Goal: Information Seeking & Learning: Learn about a topic

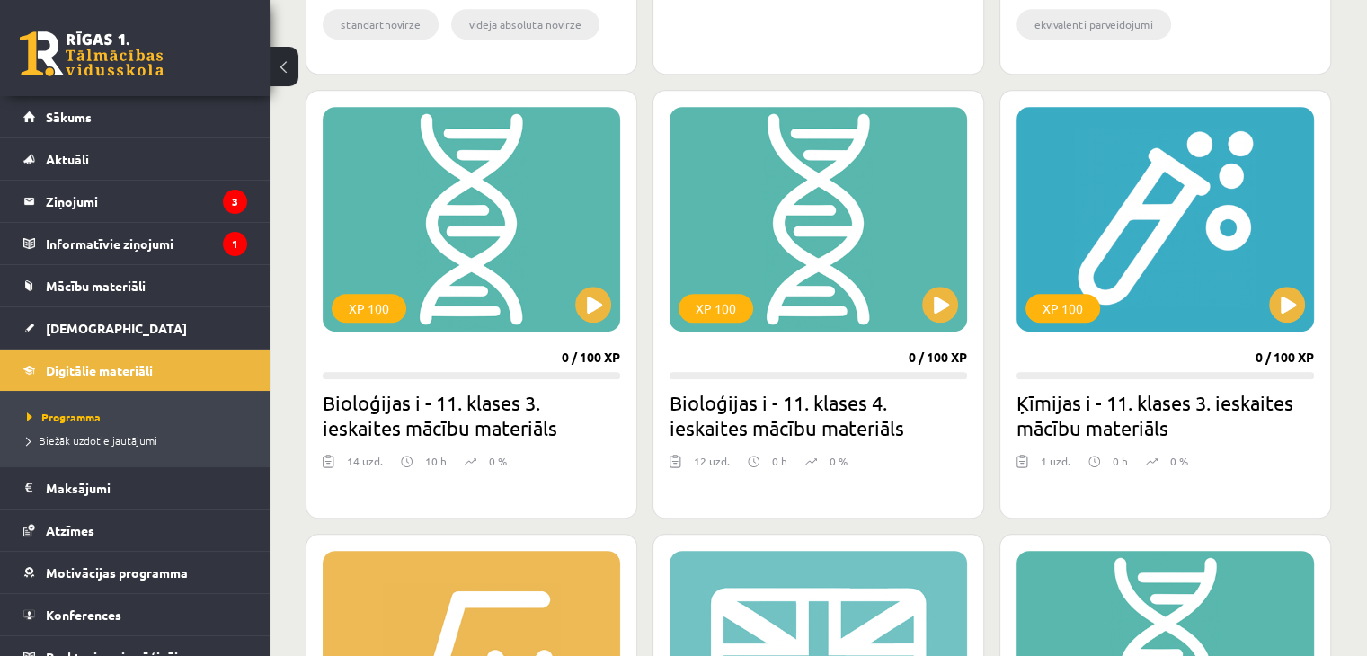
scroll to position [994, 0]
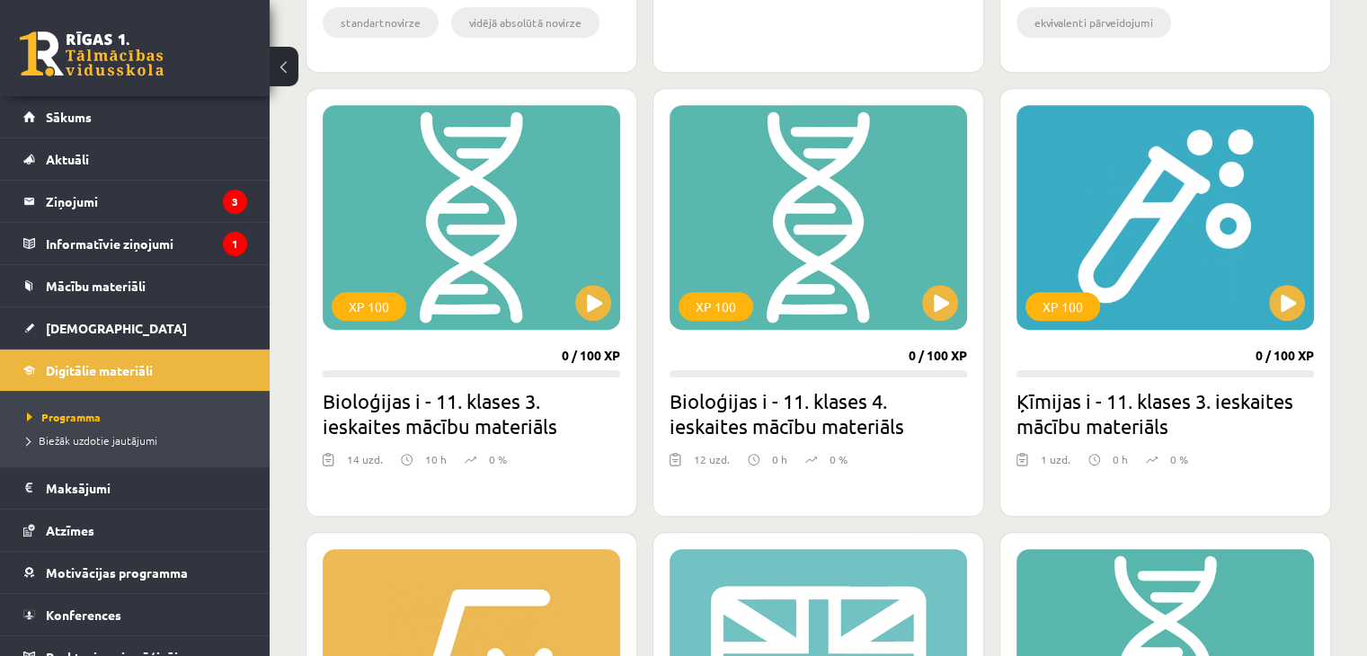
click at [1100, 378] on div "XP 100 0 / 100 XP Ķīmijas i - 11. klases 3. ieskaites mācību materiāls 1 uzd. 0…" at bounding box center [1165, 302] width 332 height 429
click at [1299, 289] on button at bounding box center [1287, 303] width 36 height 36
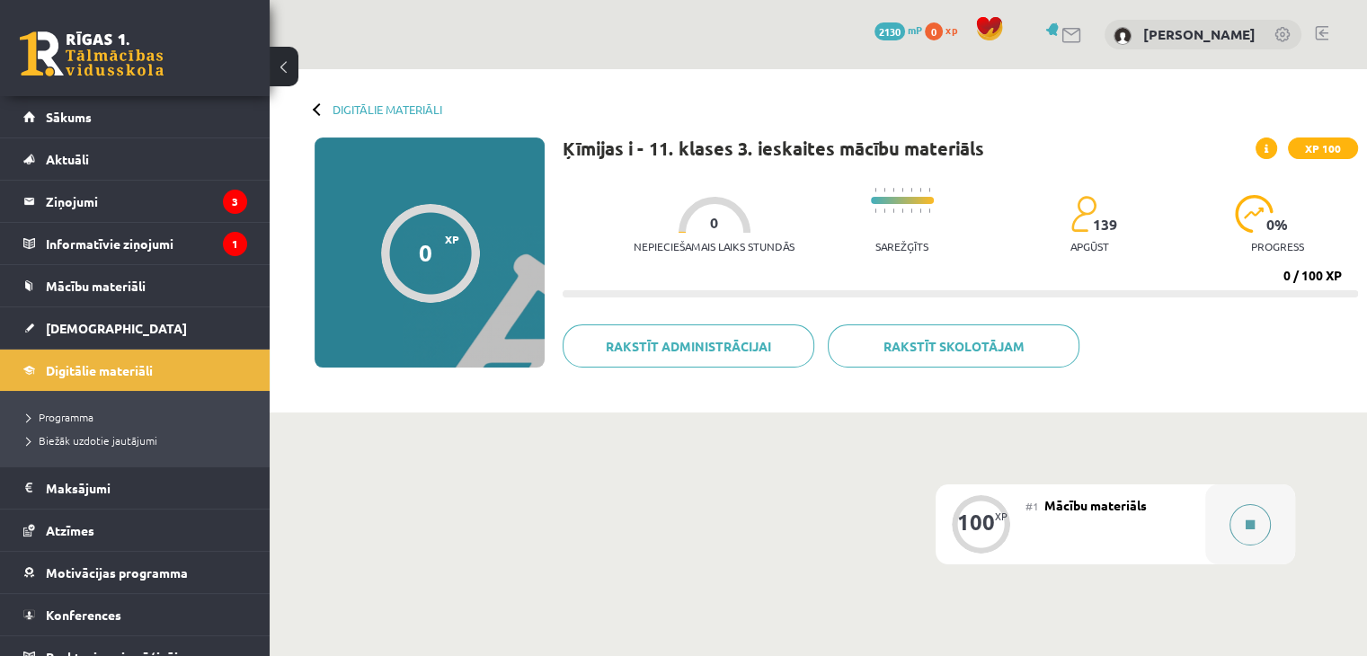
click at [1246, 505] on button at bounding box center [1249, 524] width 41 height 41
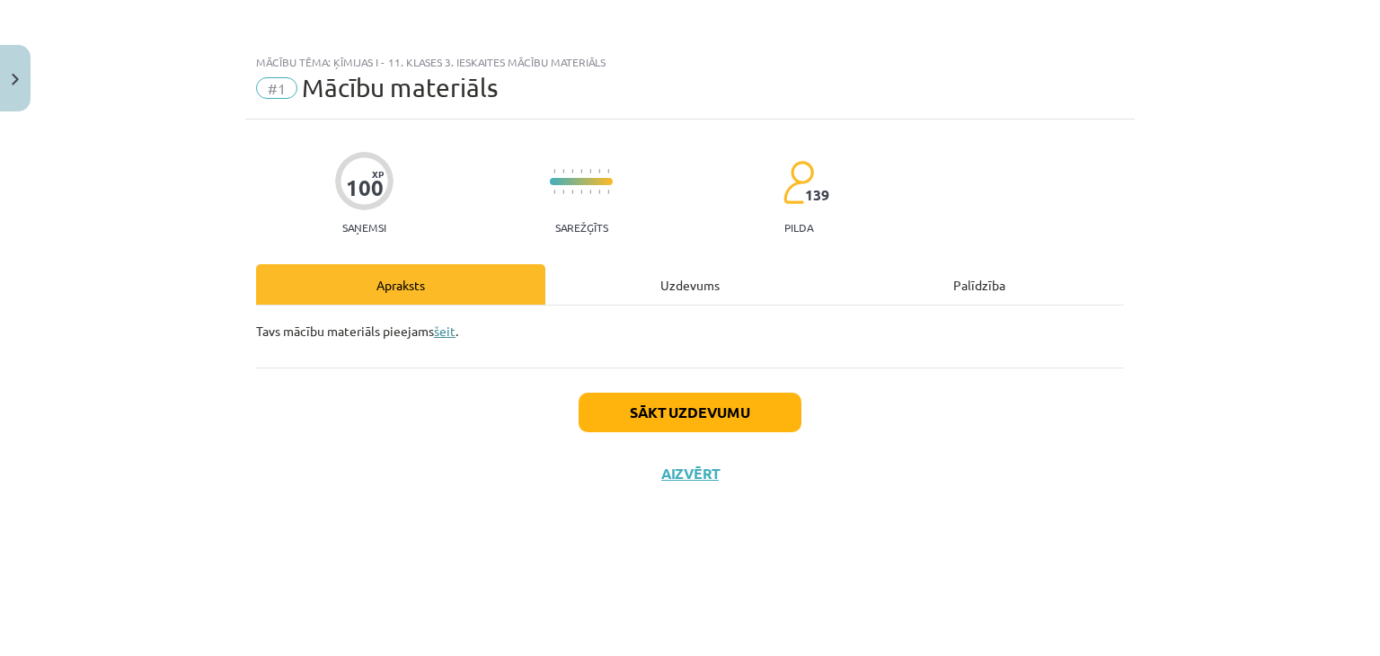
click at [451, 328] on link "šeit" at bounding box center [445, 331] width 22 height 16
click at [671, 475] on button "Aizvērt" at bounding box center [690, 474] width 68 height 18
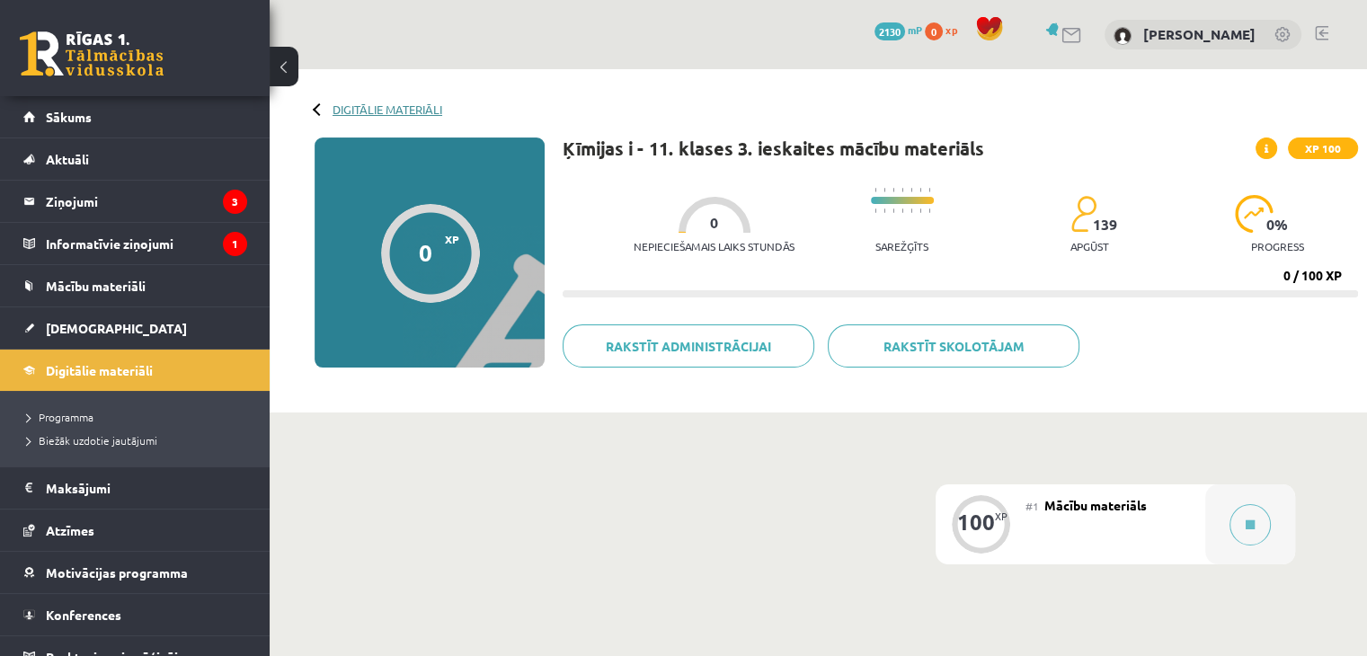
click at [367, 102] on link "Digitālie materiāli" at bounding box center [387, 108] width 110 height 13
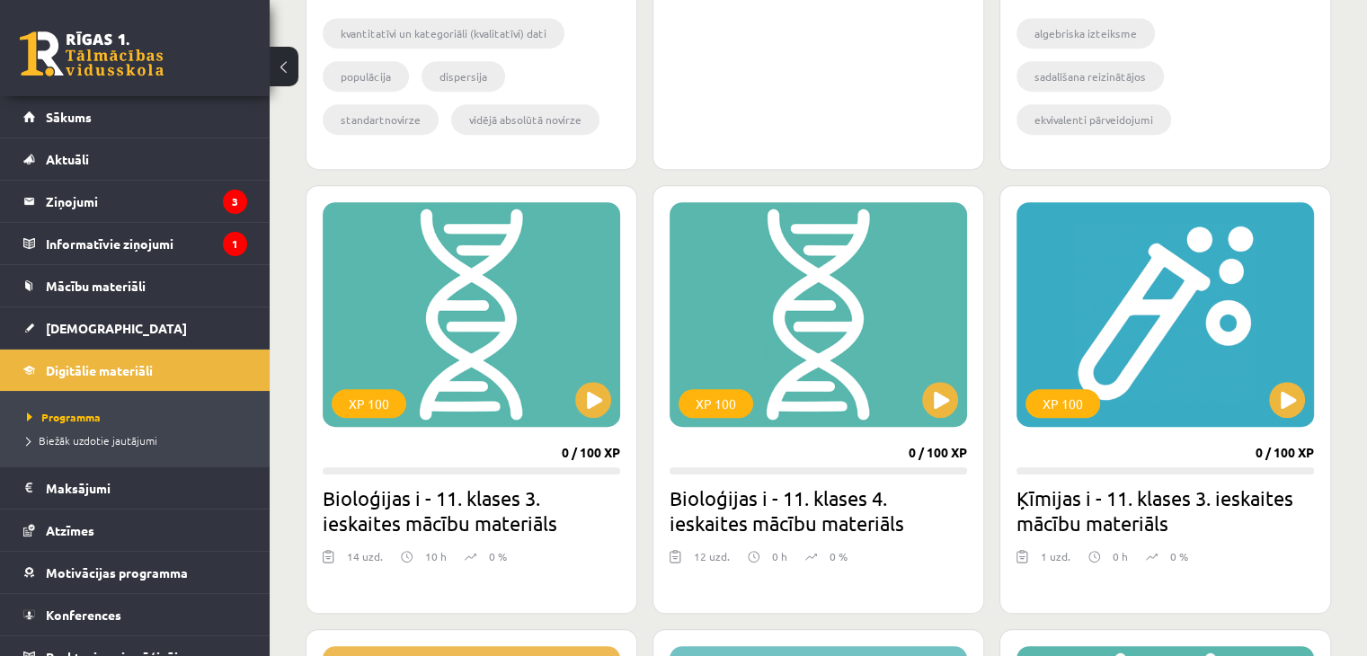
scroll to position [895, 0]
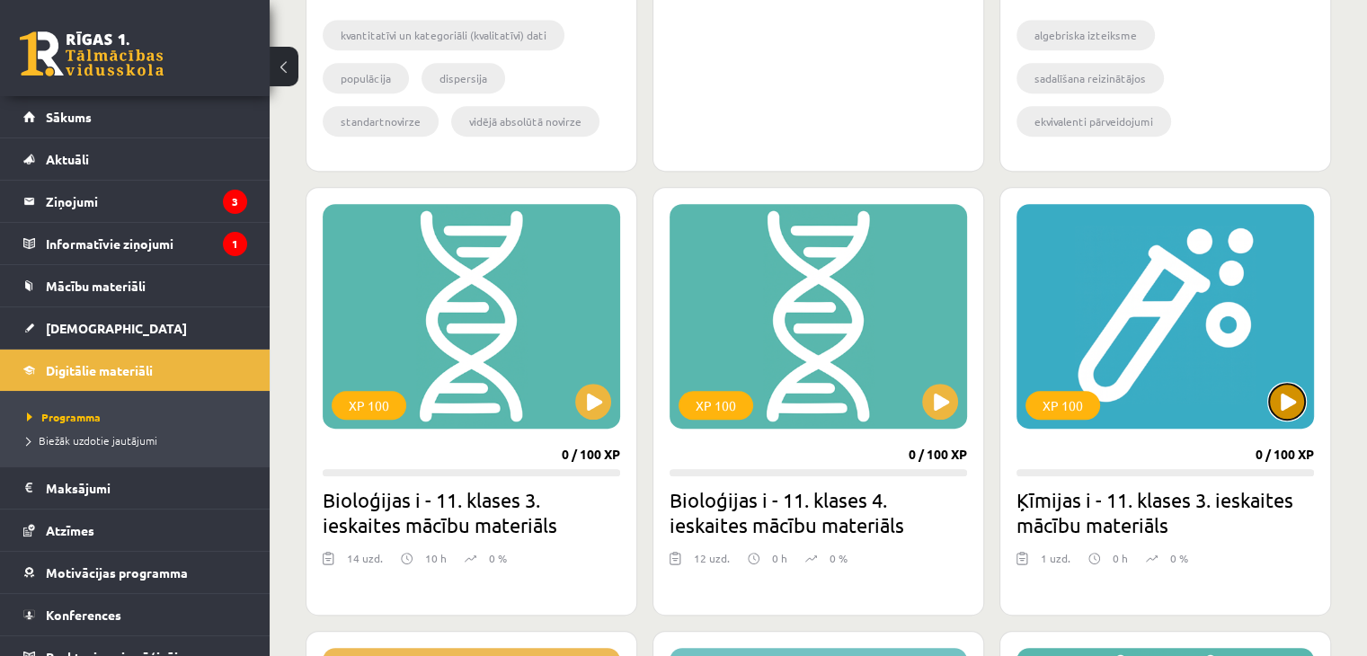
click at [1283, 388] on button at bounding box center [1287, 402] width 36 height 36
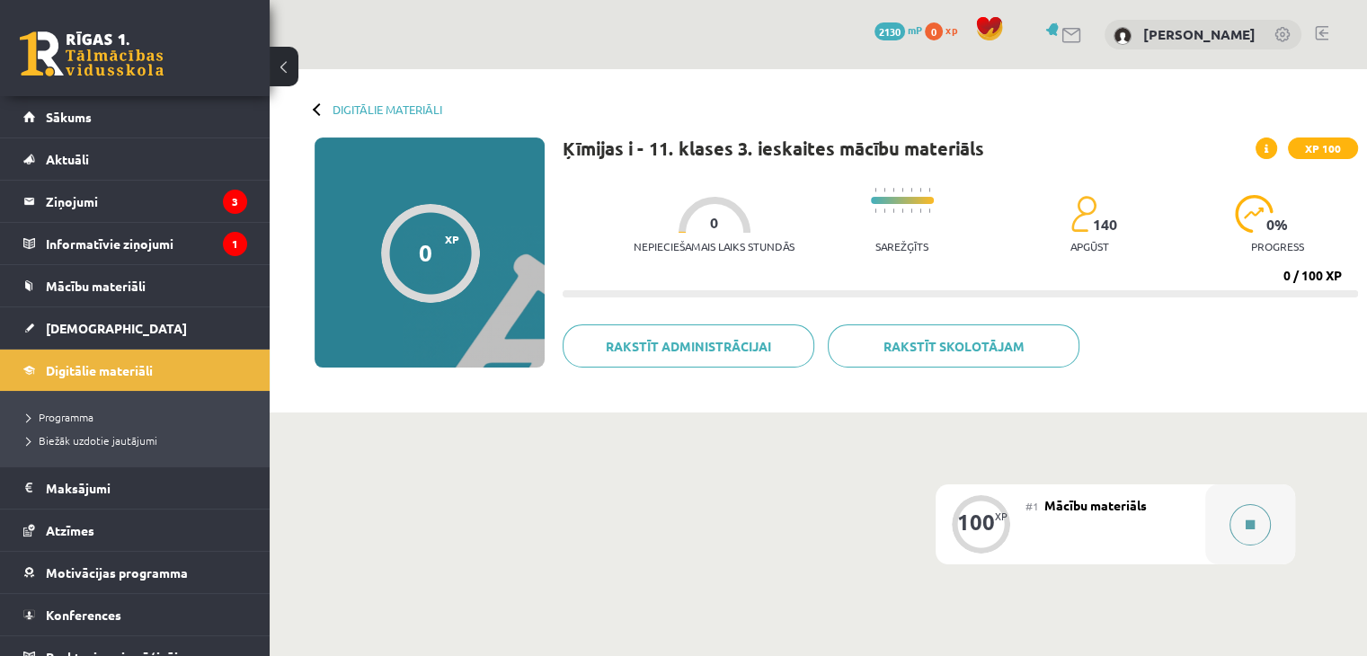
click at [1229, 512] on div at bounding box center [1250, 524] width 90 height 80
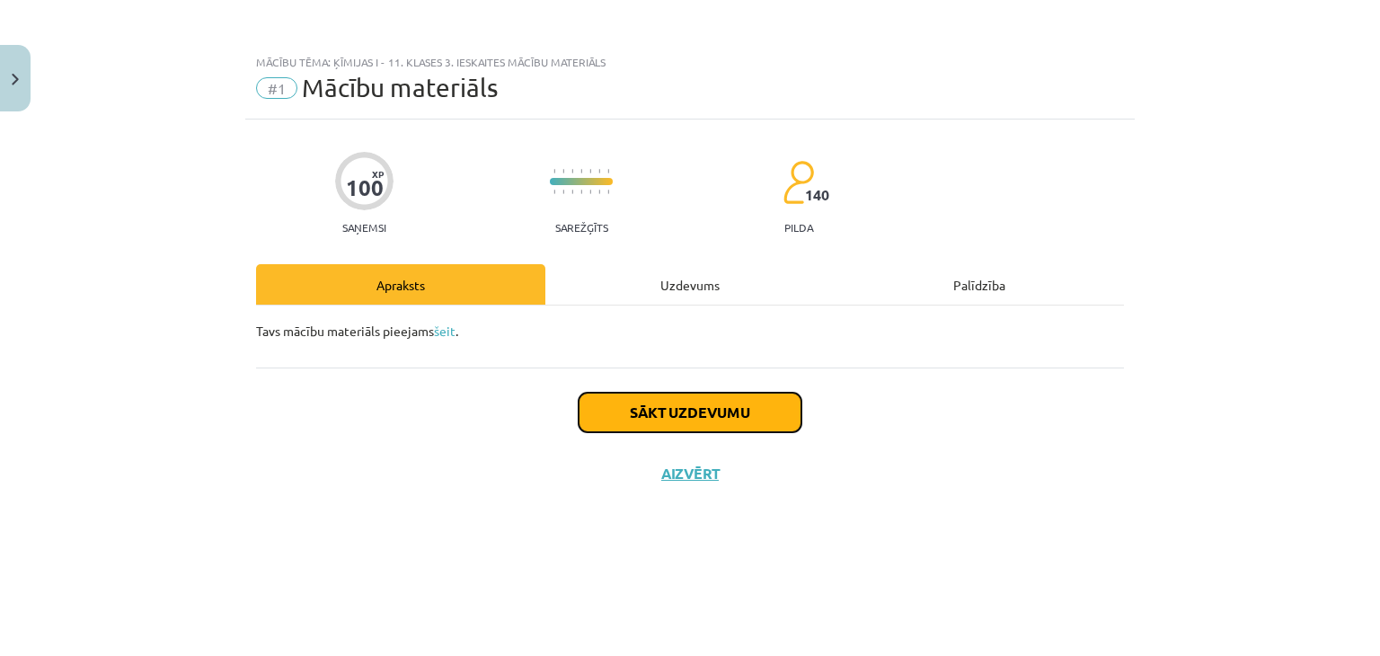
click at [731, 403] on button "Sākt uzdevumu" at bounding box center [690, 413] width 223 height 40
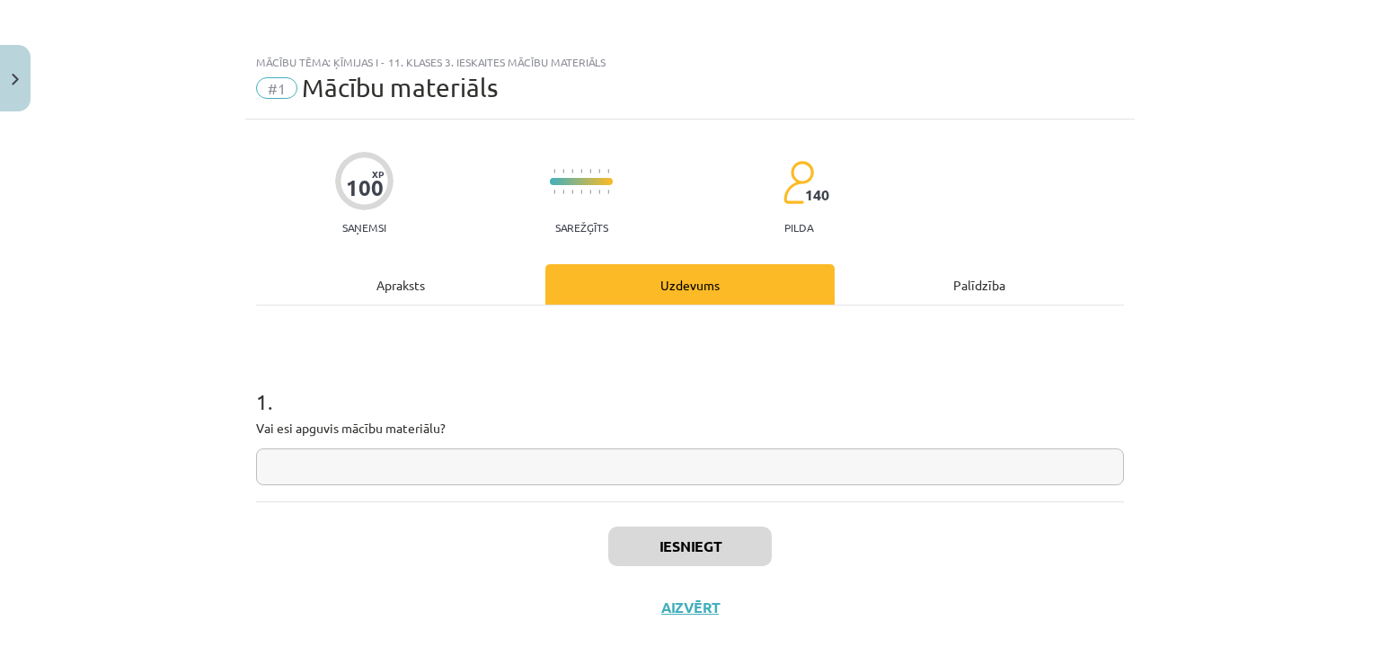
click at [705, 477] on input "text" at bounding box center [690, 466] width 868 height 37
type input "**"
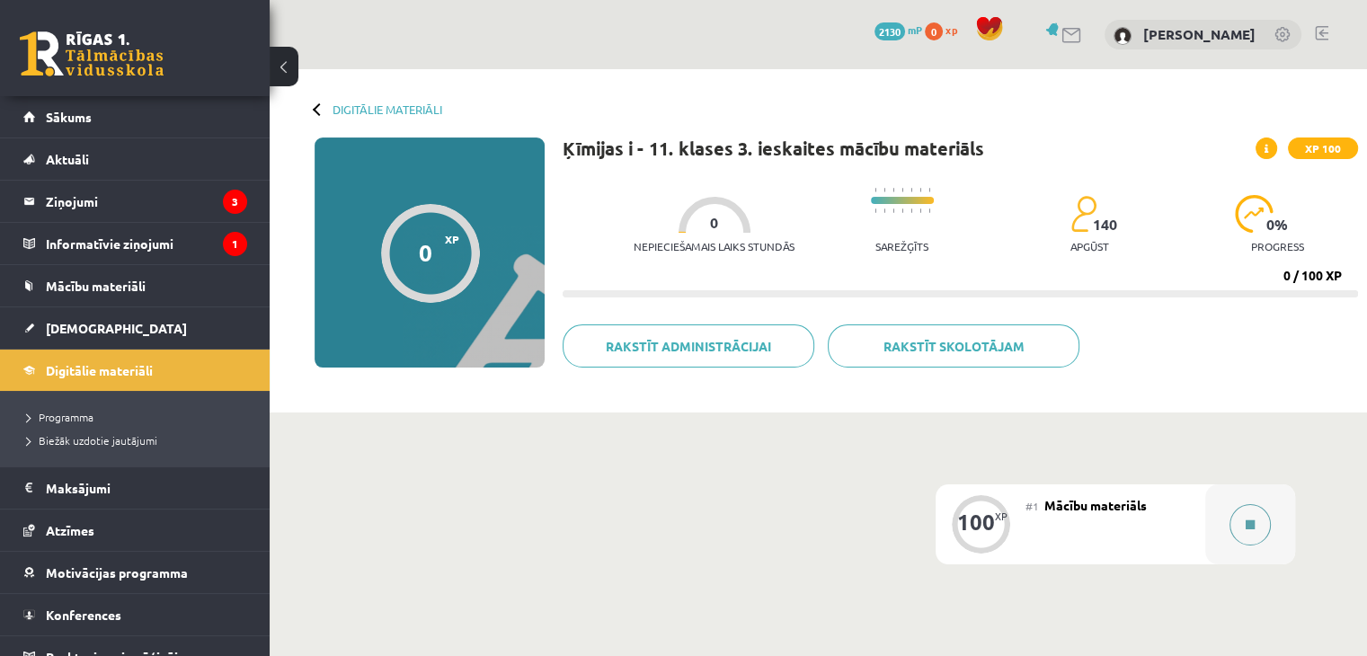
click at [1245, 526] on icon at bounding box center [1249, 524] width 9 height 11
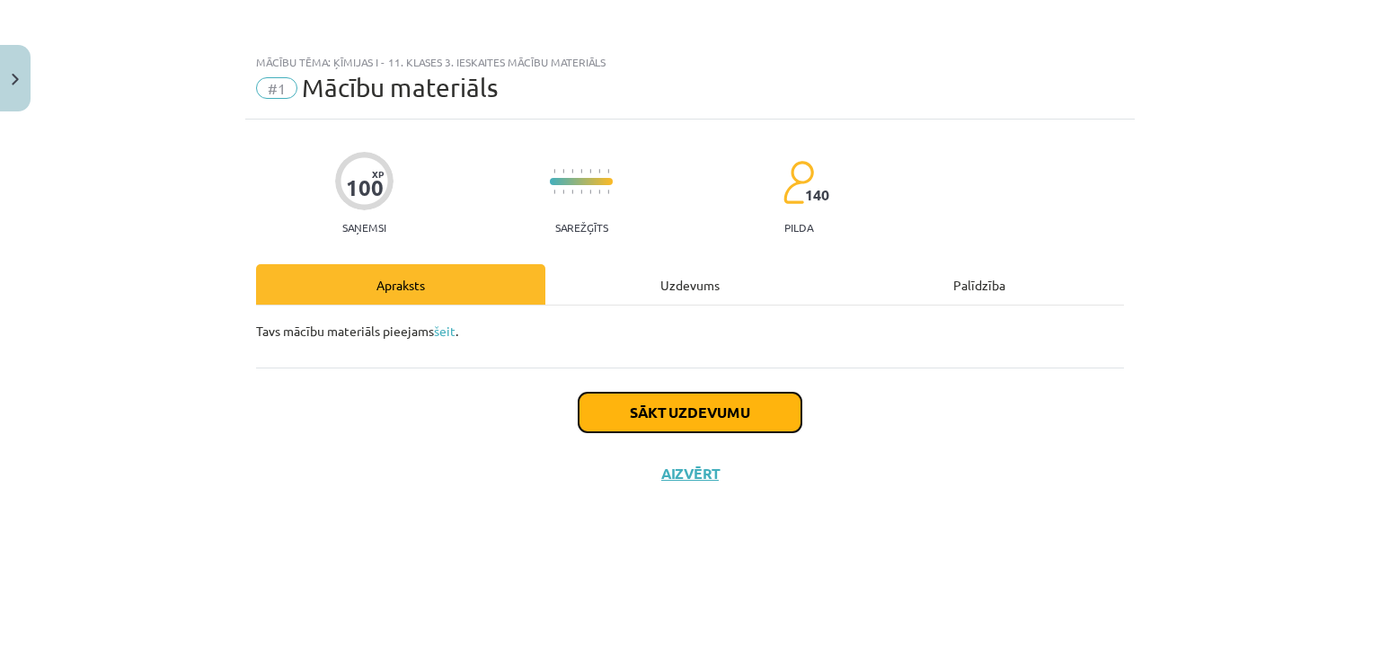
click at [757, 410] on button "Sākt uzdevumu" at bounding box center [690, 413] width 223 height 40
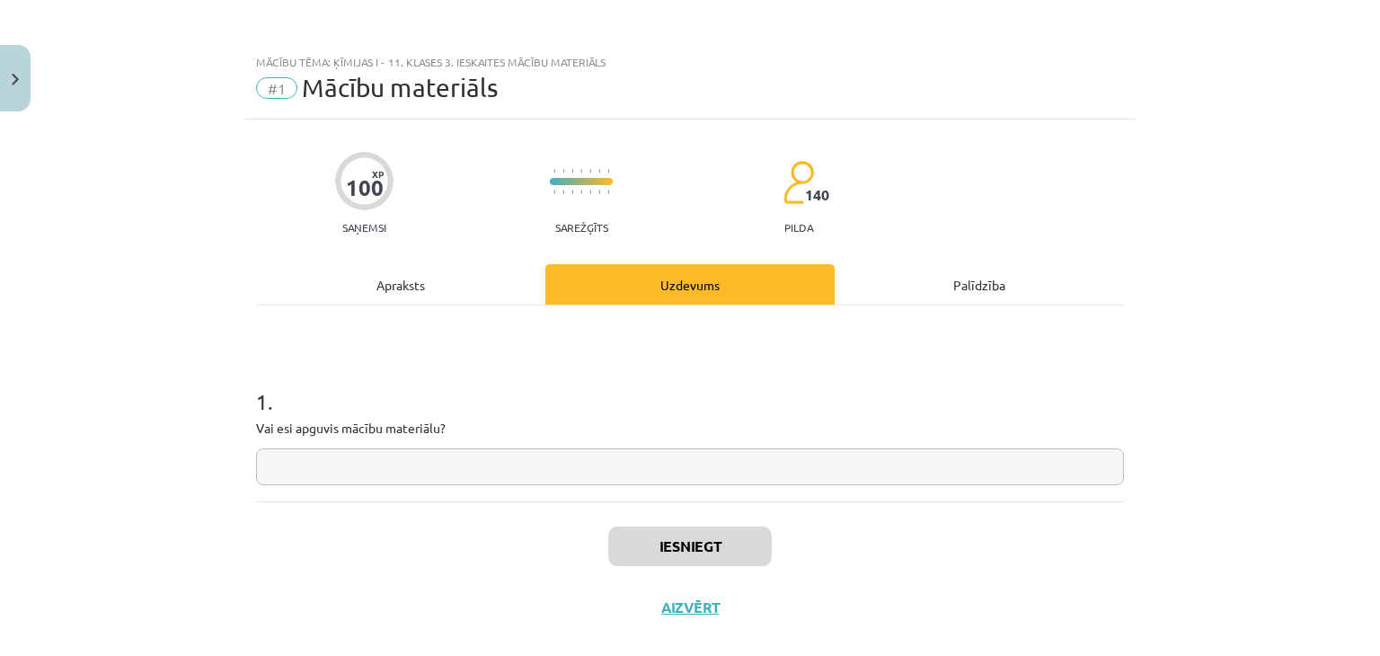
click at [709, 474] on input "text" at bounding box center [690, 466] width 868 height 37
type input "**"
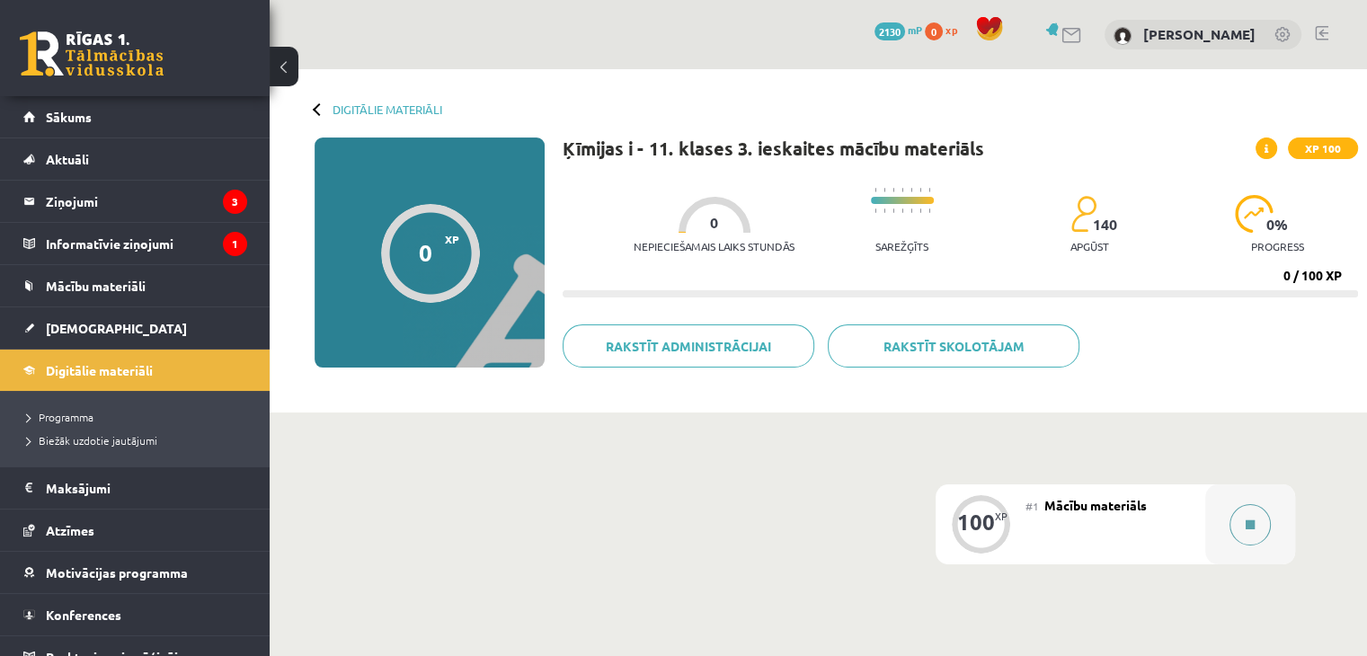
click at [1244, 512] on button at bounding box center [1249, 524] width 41 height 41
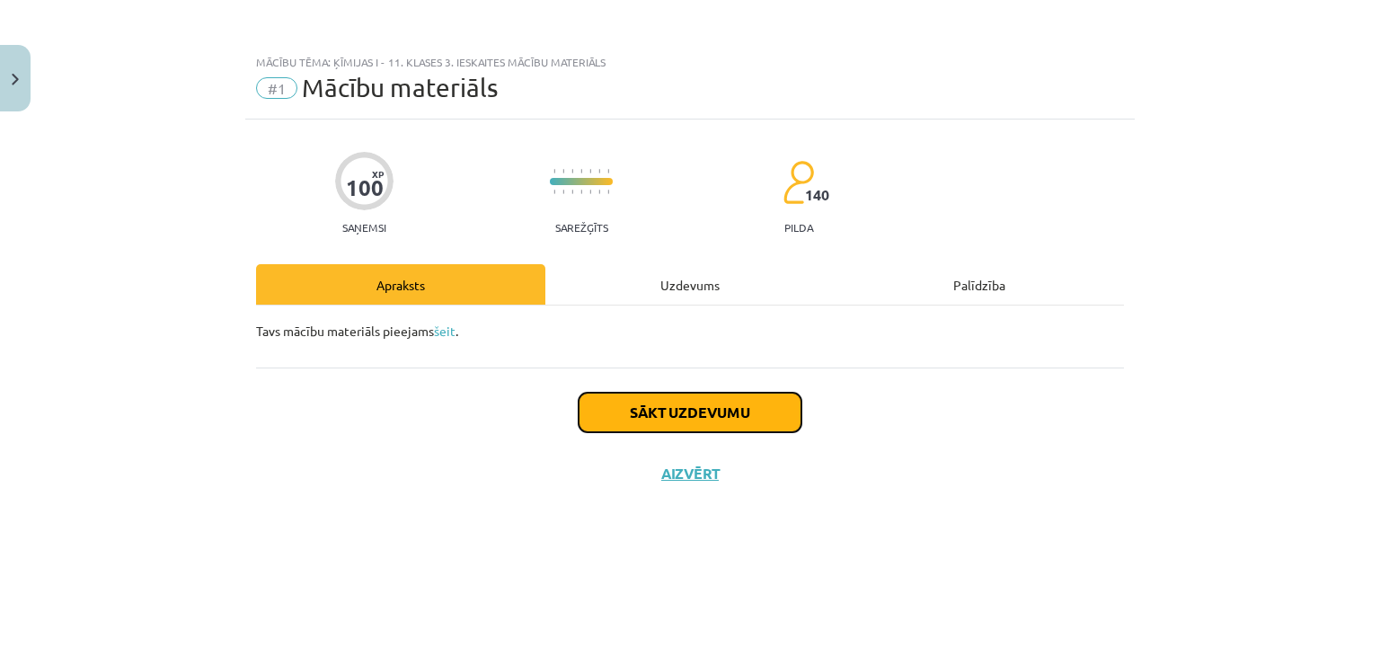
click at [730, 410] on button "Sākt uzdevumu" at bounding box center [690, 413] width 223 height 40
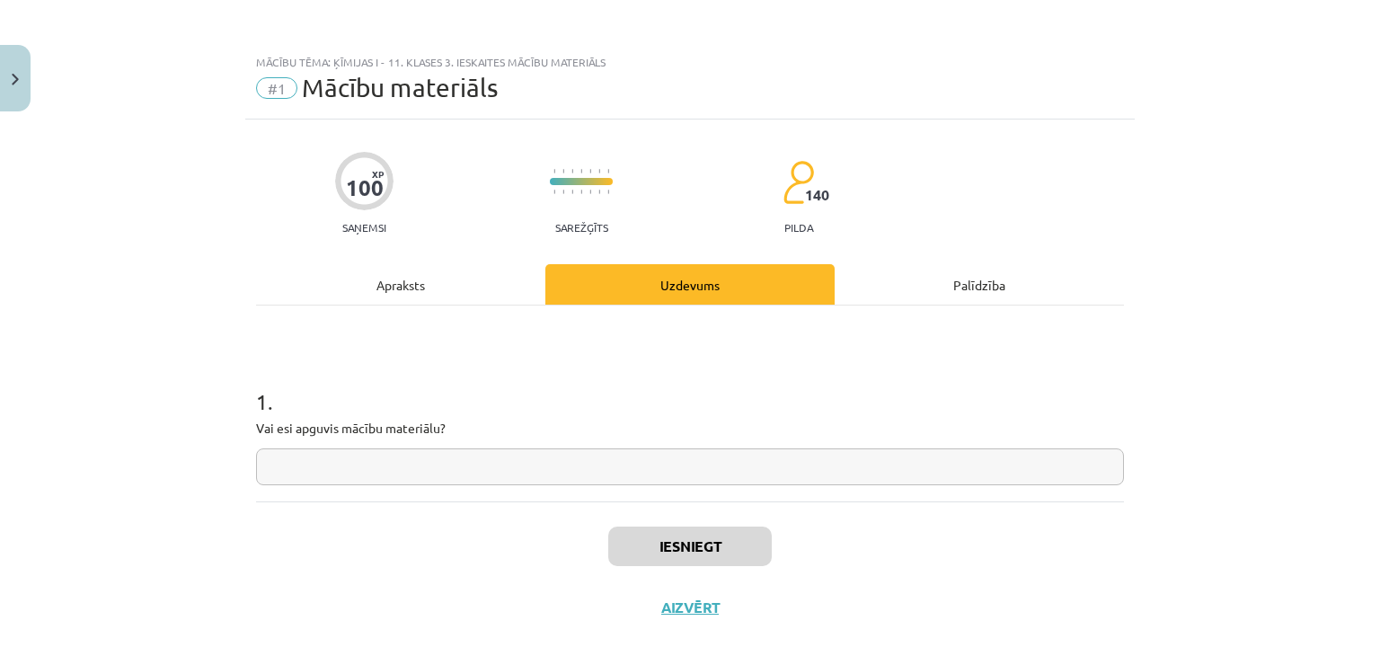
click at [633, 476] on input "text" at bounding box center [690, 466] width 868 height 37
type input "**"
click at [643, 549] on button "Iesniegt" at bounding box center [690, 547] width 164 height 40
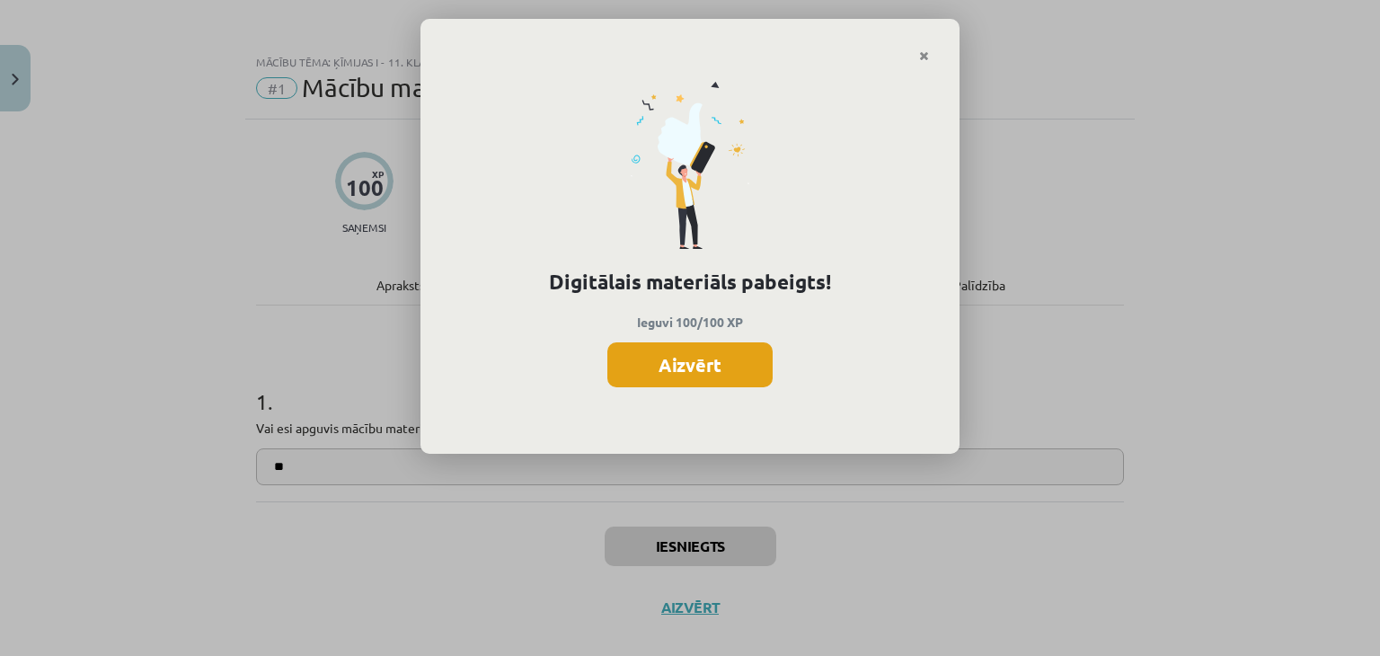
click at [728, 349] on button "Aizvērt" at bounding box center [689, 364] width 165 height 45
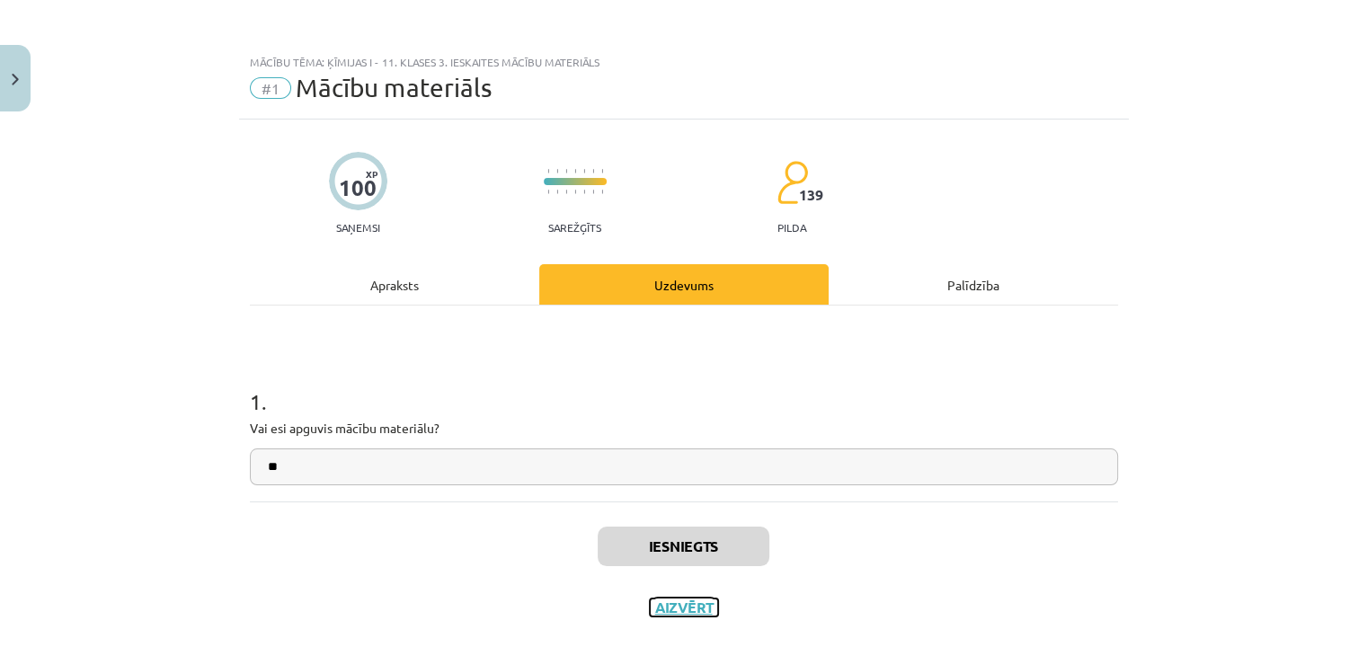
click at [663, 605] on button "Aizvērt" at bounding box center [684, 607] width 68 height 18
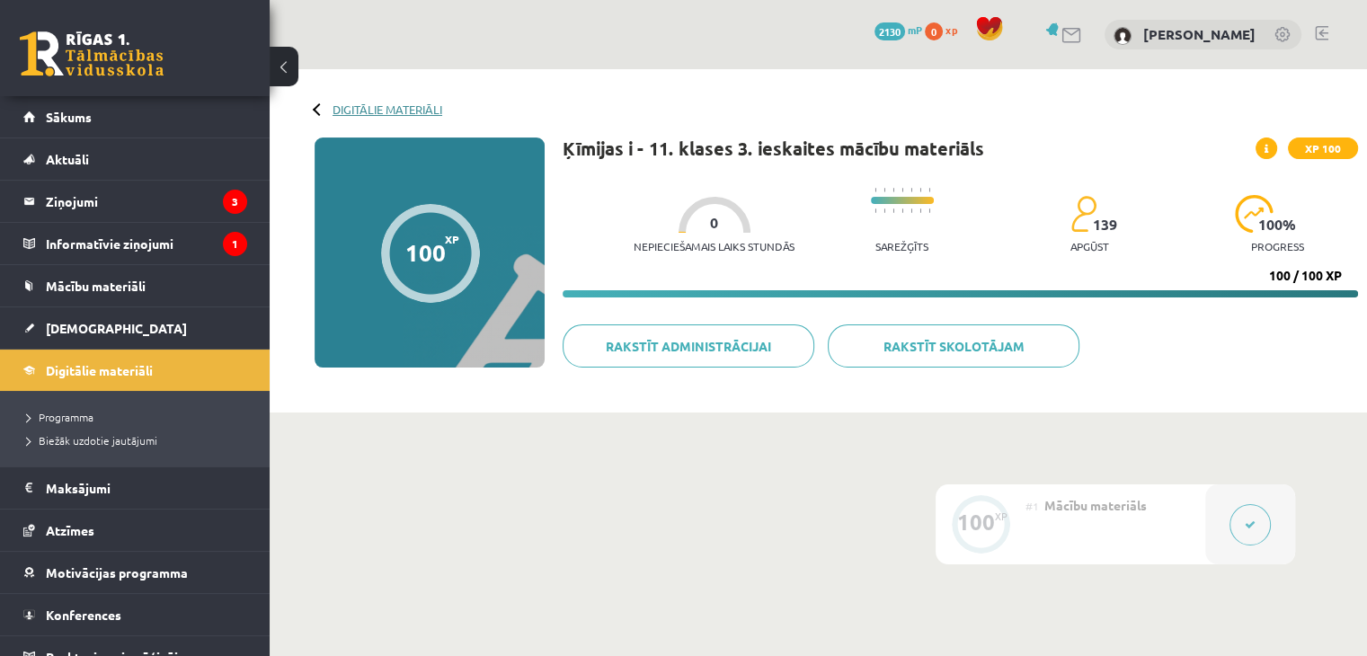
click at [343, 107] on link "Digitālie materiāli" at bounding box center [387, 108] width 110 height 13
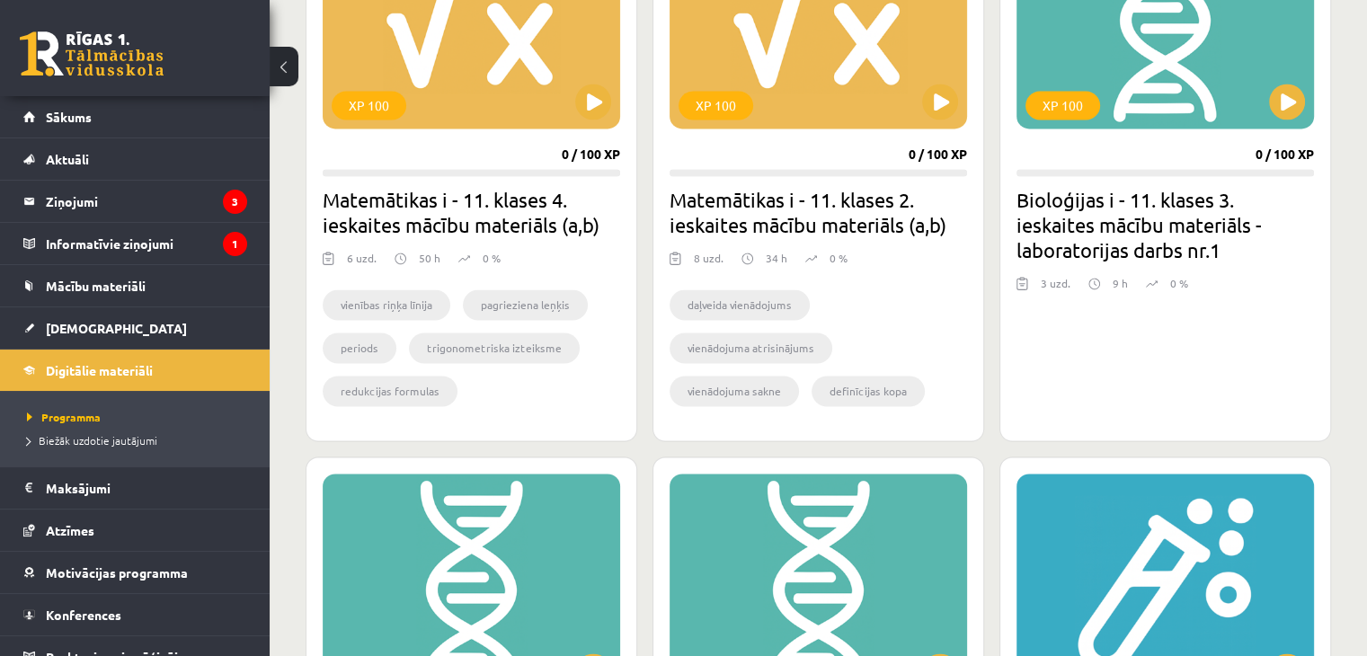
scroll to position [2775, 0]
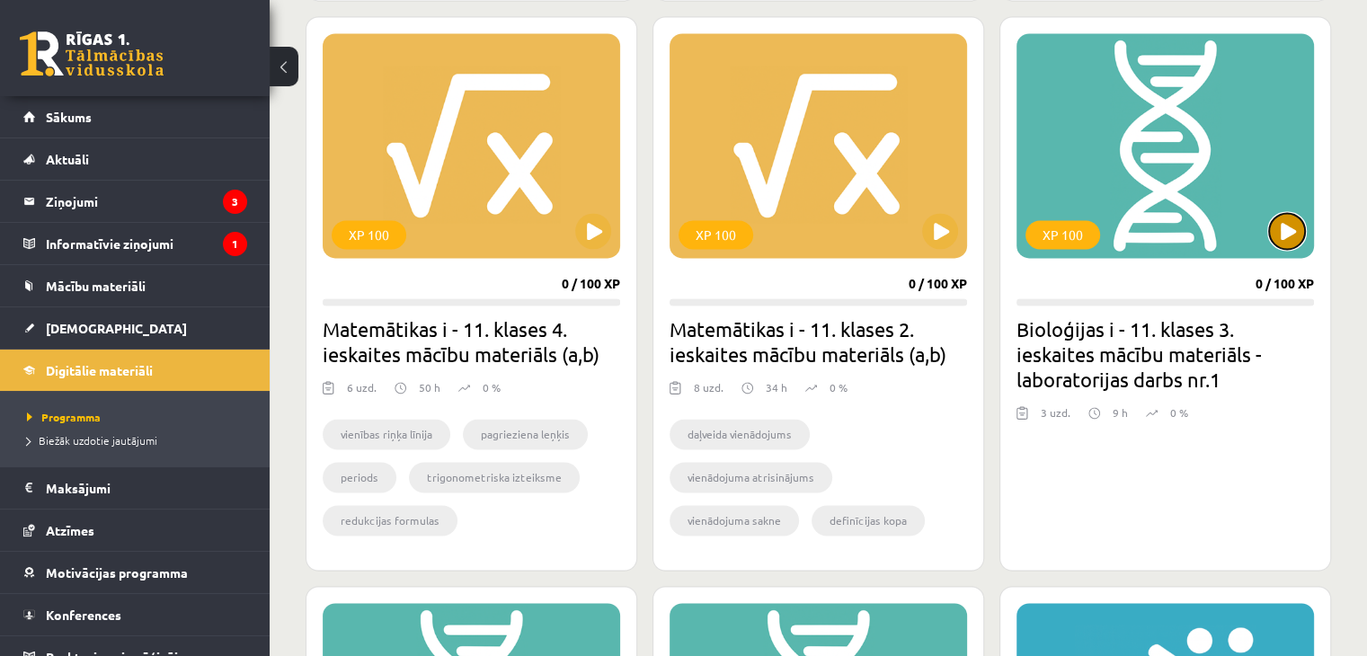
click at [1299, 227] on button at bounding box center [1287, 231] width 36 height 36
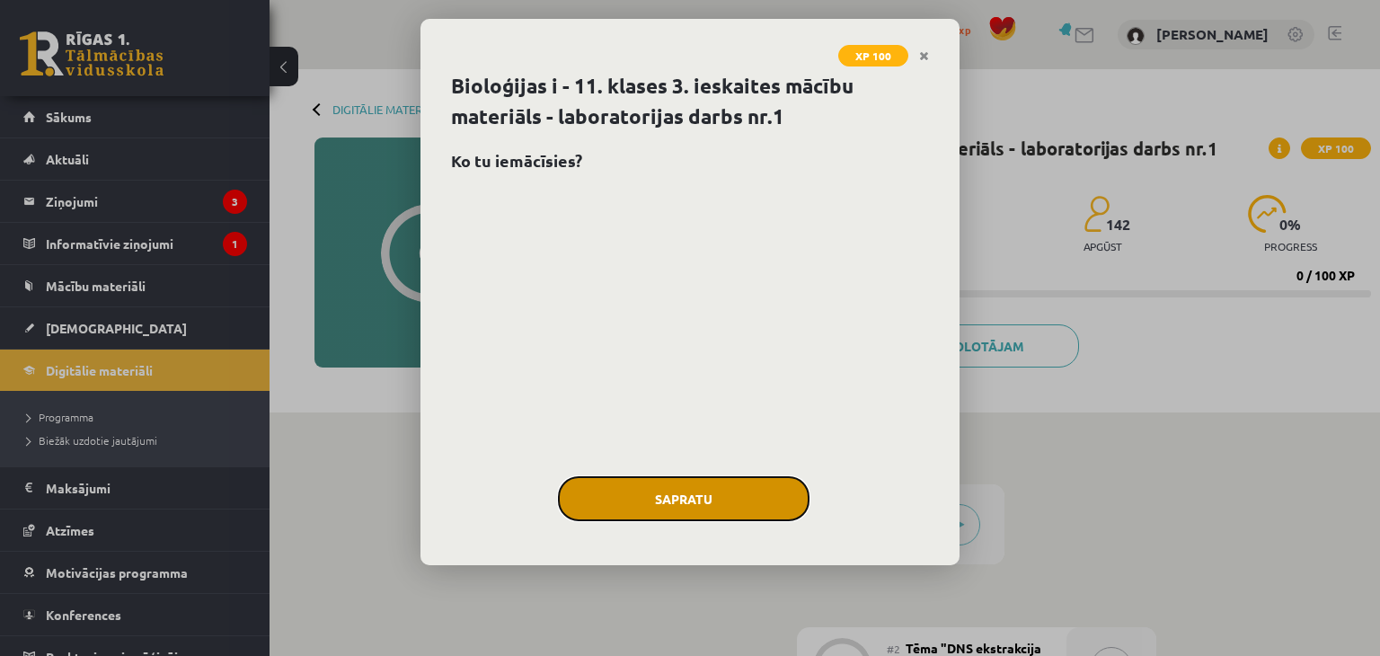
click at [716, 493] on button "Sapratu" at bounding box center [684, 498] width 252 height 45
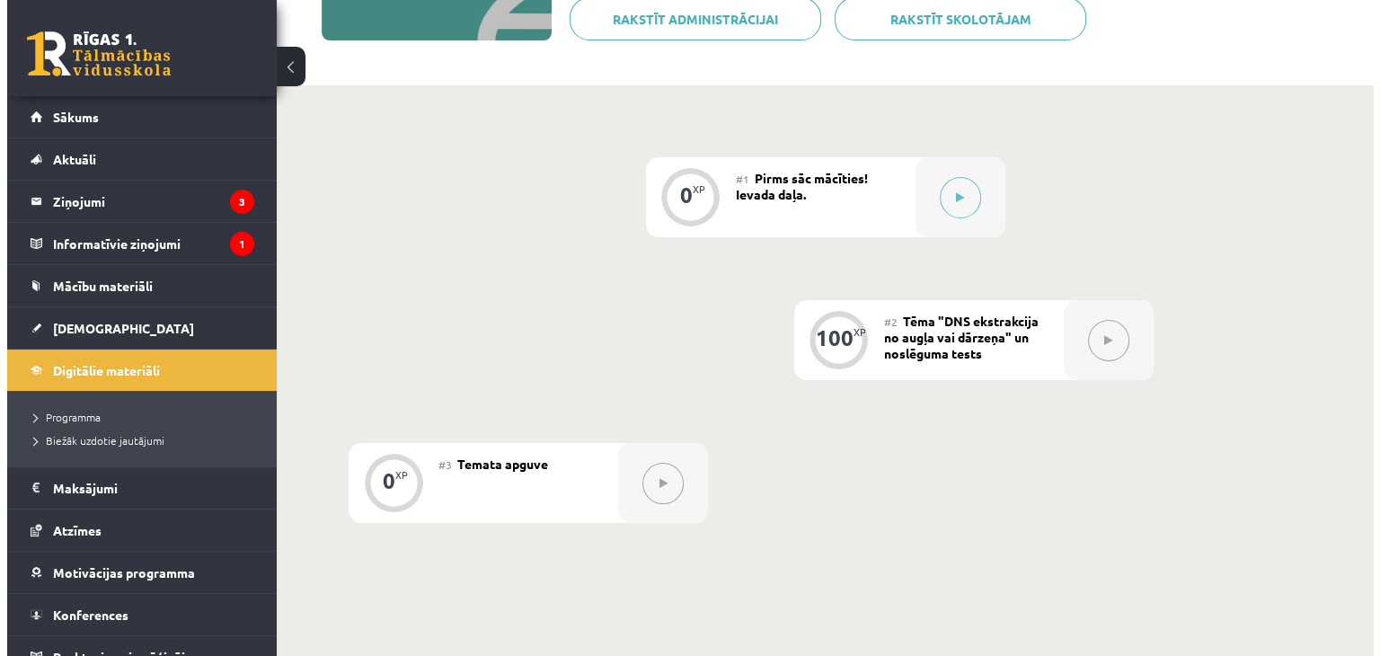
scroll to position [331, 0]
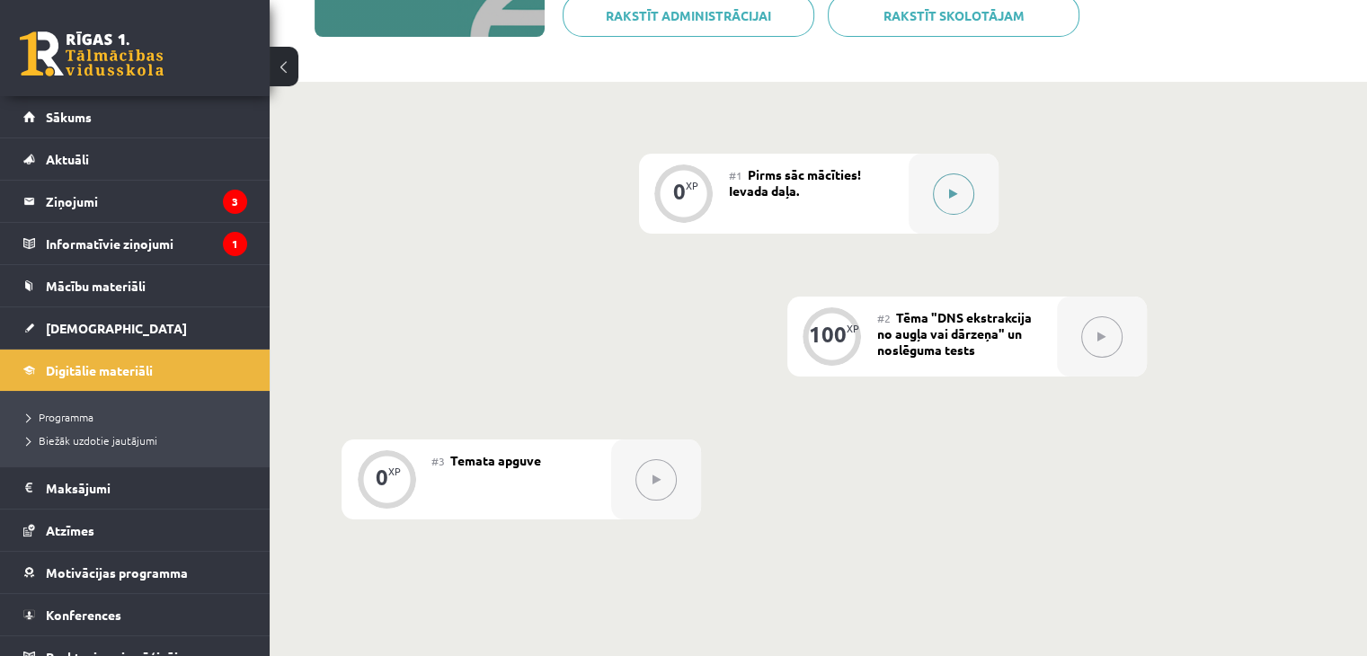
click at [953, 181] on button at bounding box center [953, 193] width 41 height 41
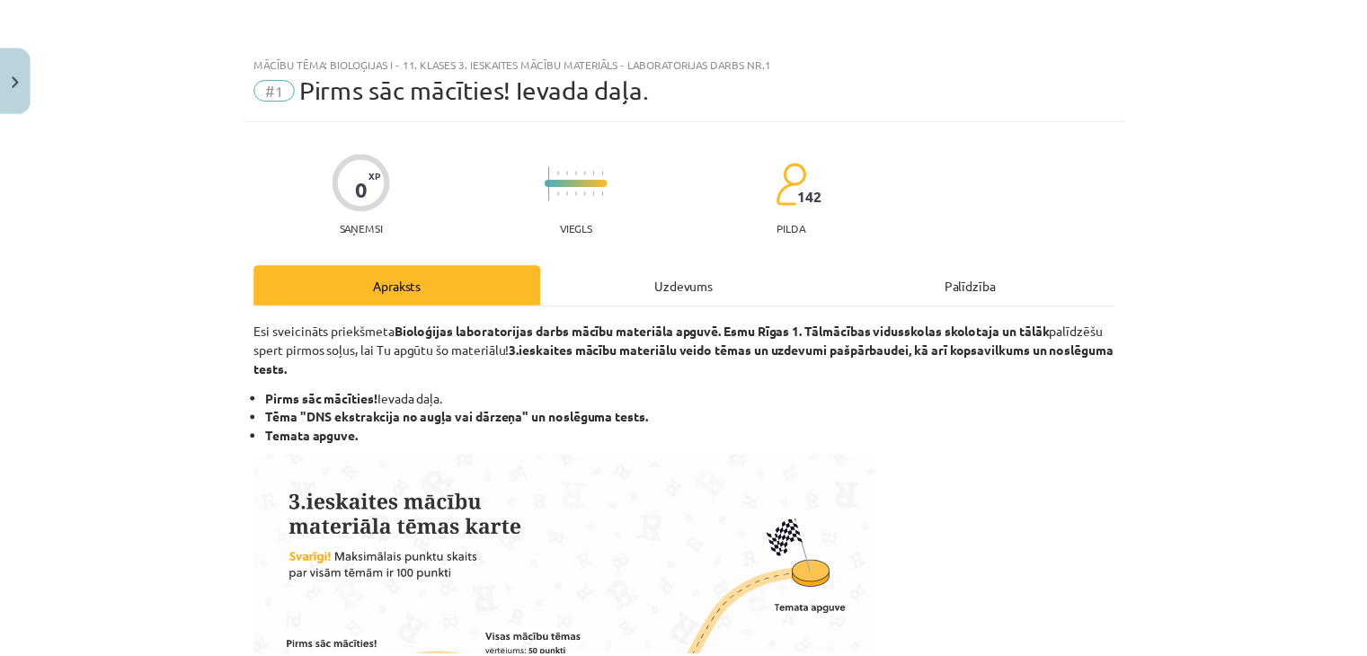
scroll to position [2, 0]
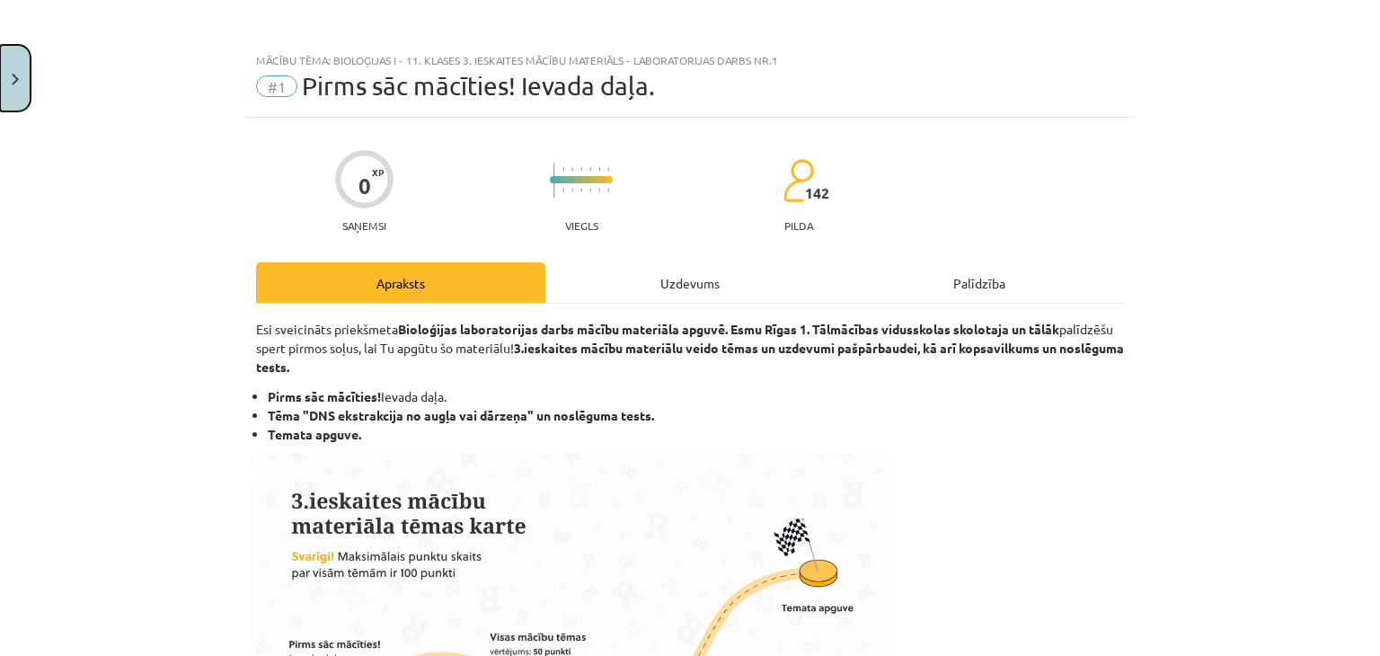
click at [0, 101] on button "Close" at bounding box center [15, 78] width 31 height 66
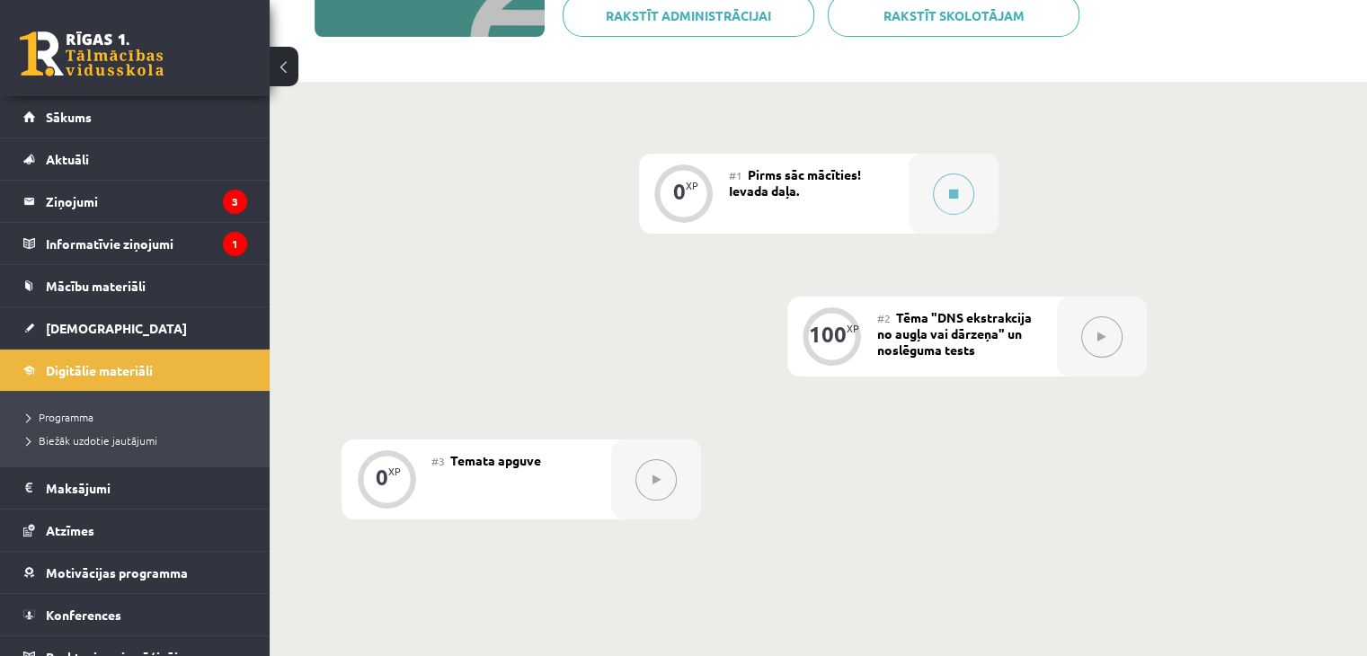
scroll to position [0, 0]
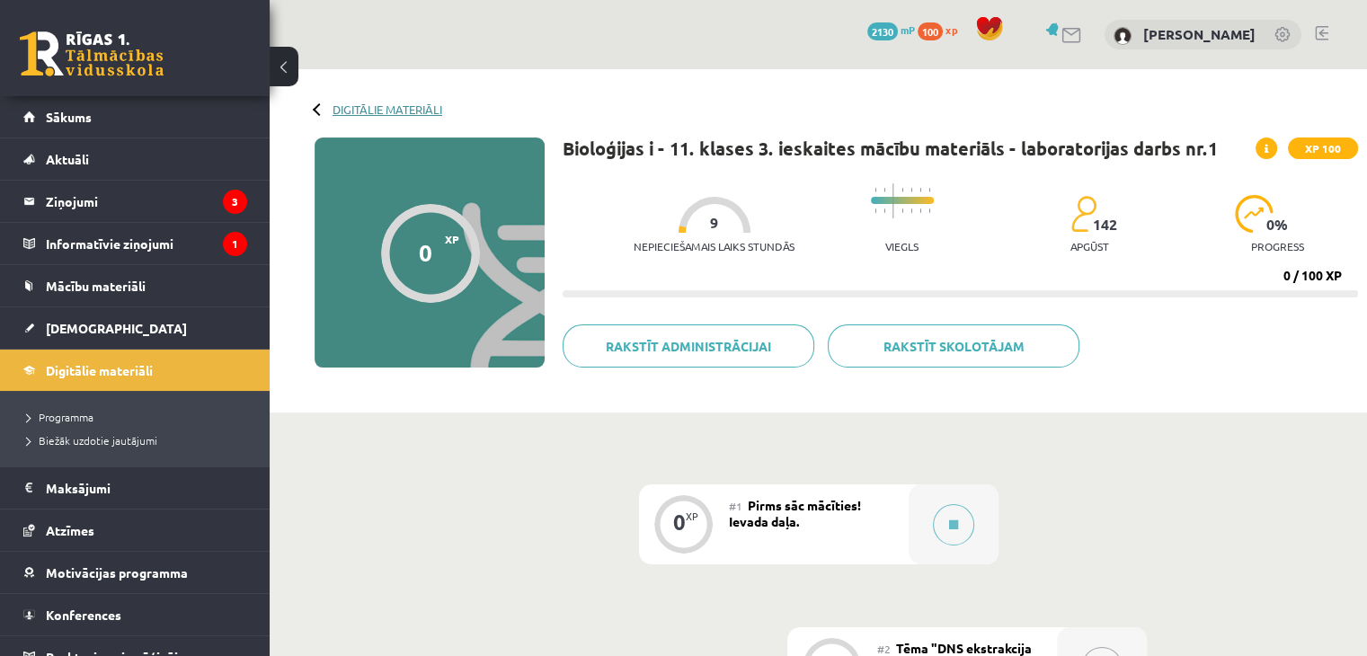
click at [348, 112] on link "Digitālie materiāli" at bounding box center [387, 108] width 110 height 13
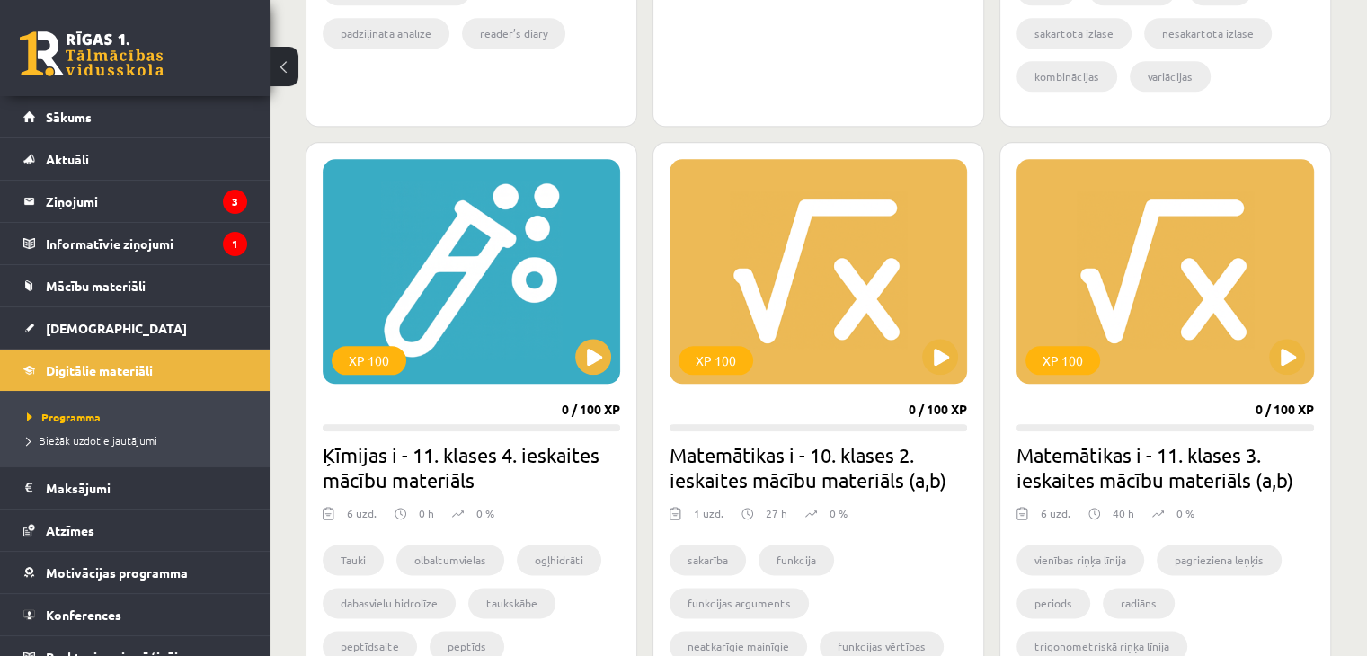
scroll to position [2077, 0]
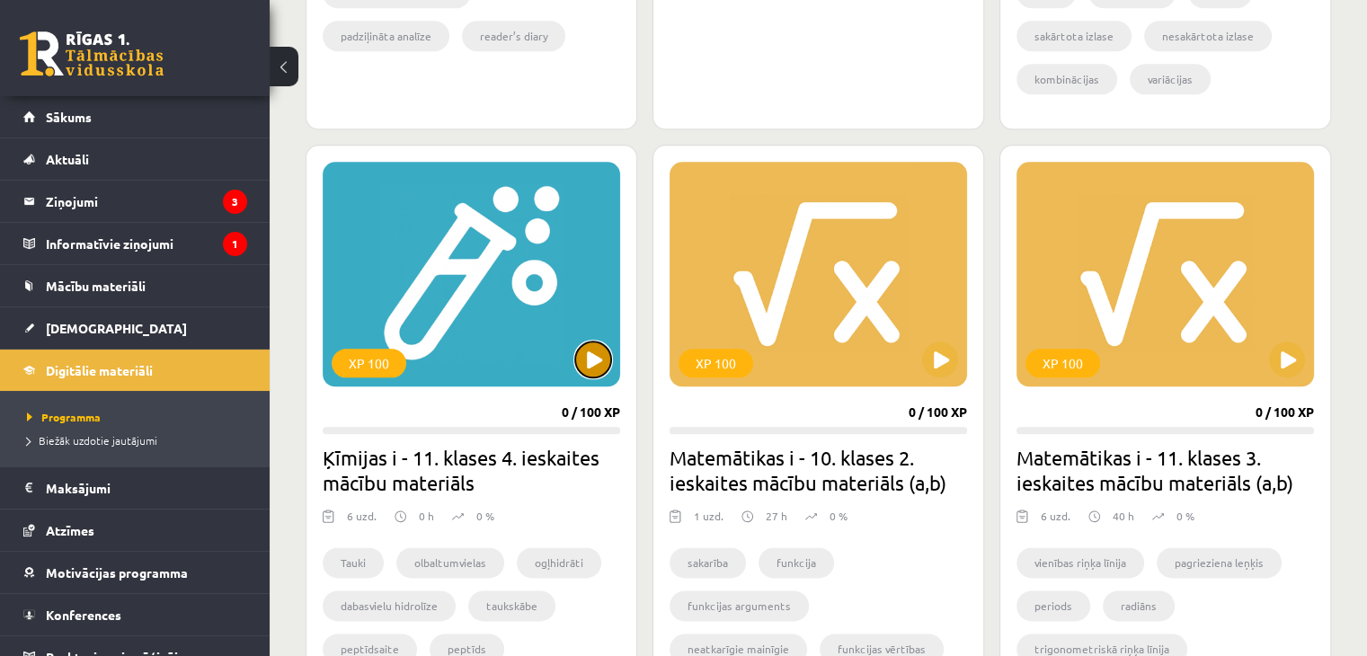
click at [589, 365] on button at bounding box center [593, 359] width 36 height 36
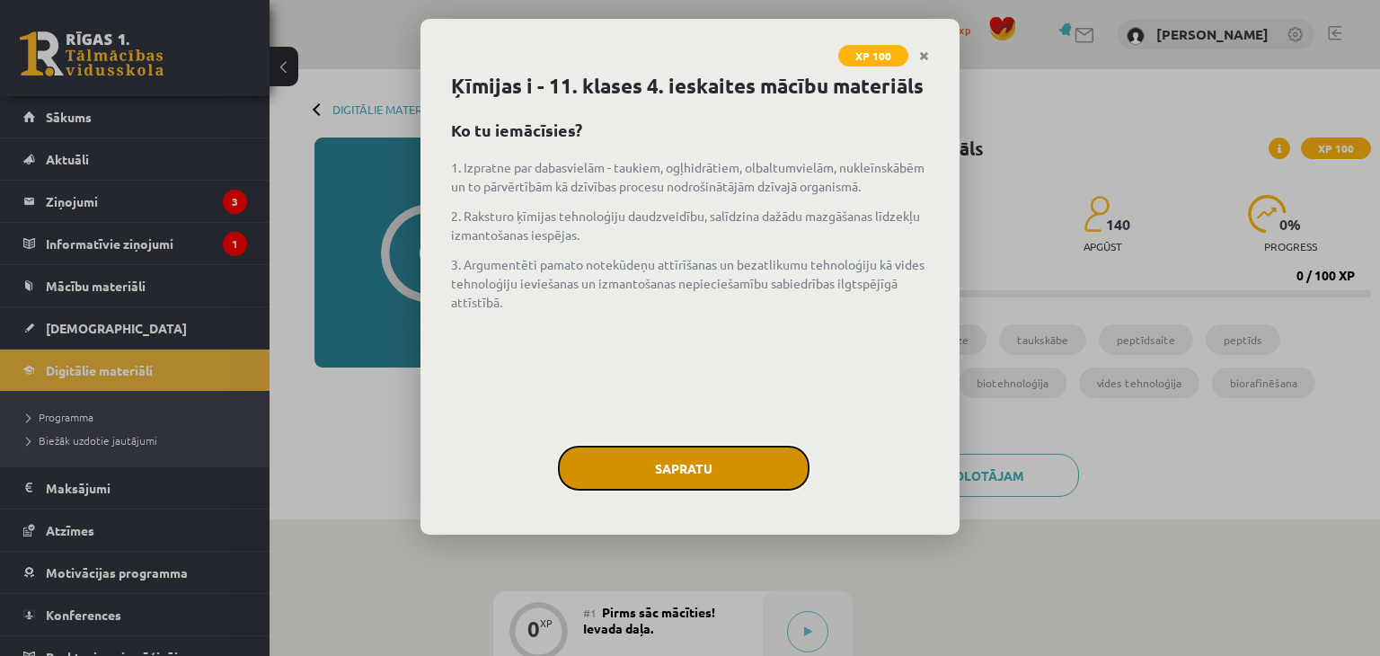
click at [716, 468] on button "Sapratu" at bounding box center [684, 468] width 252 height 45
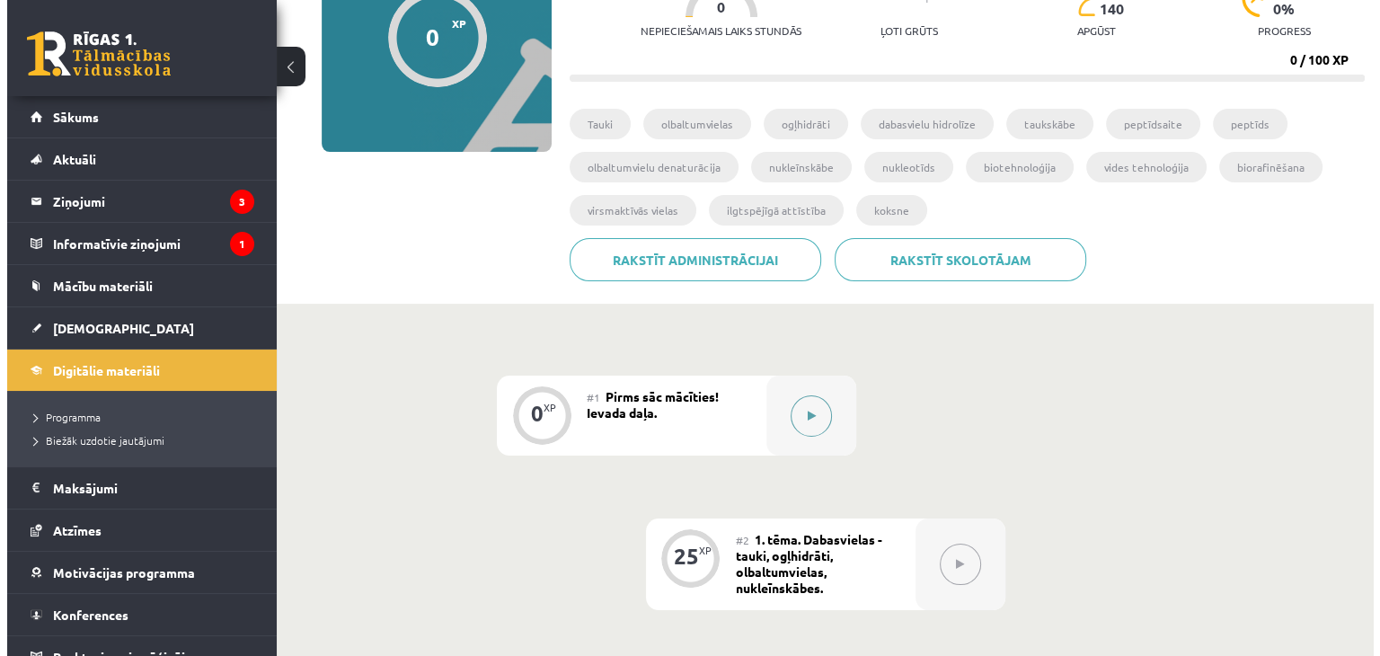
scroll to position [215, 0]
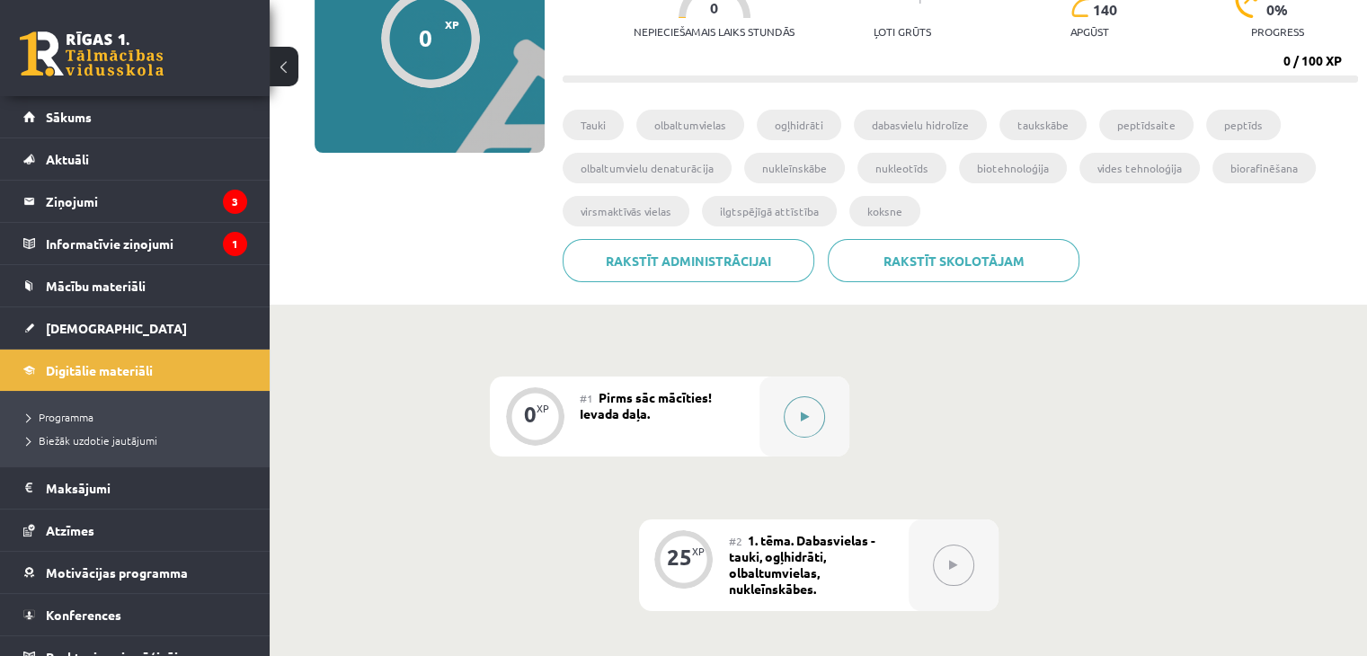
click at [799, 418] on button at bounding box center [804, 416] width 41 height 41
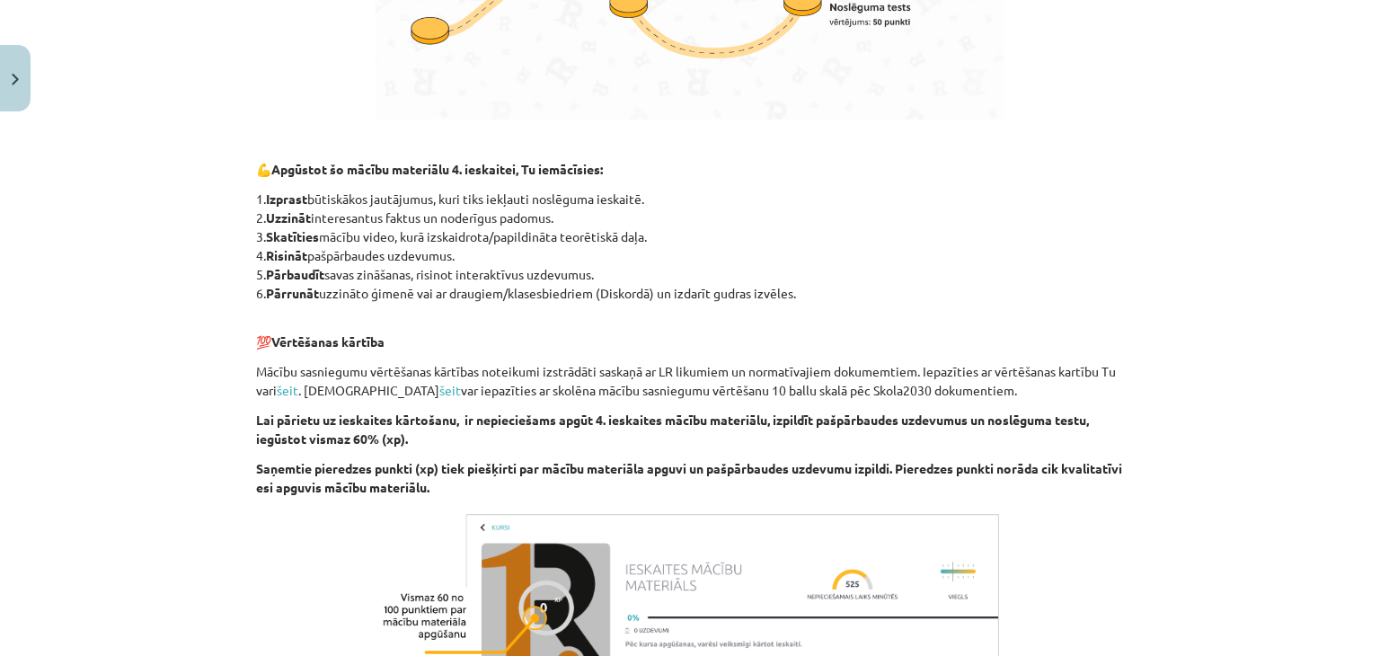
scroll to position [1021, 0]
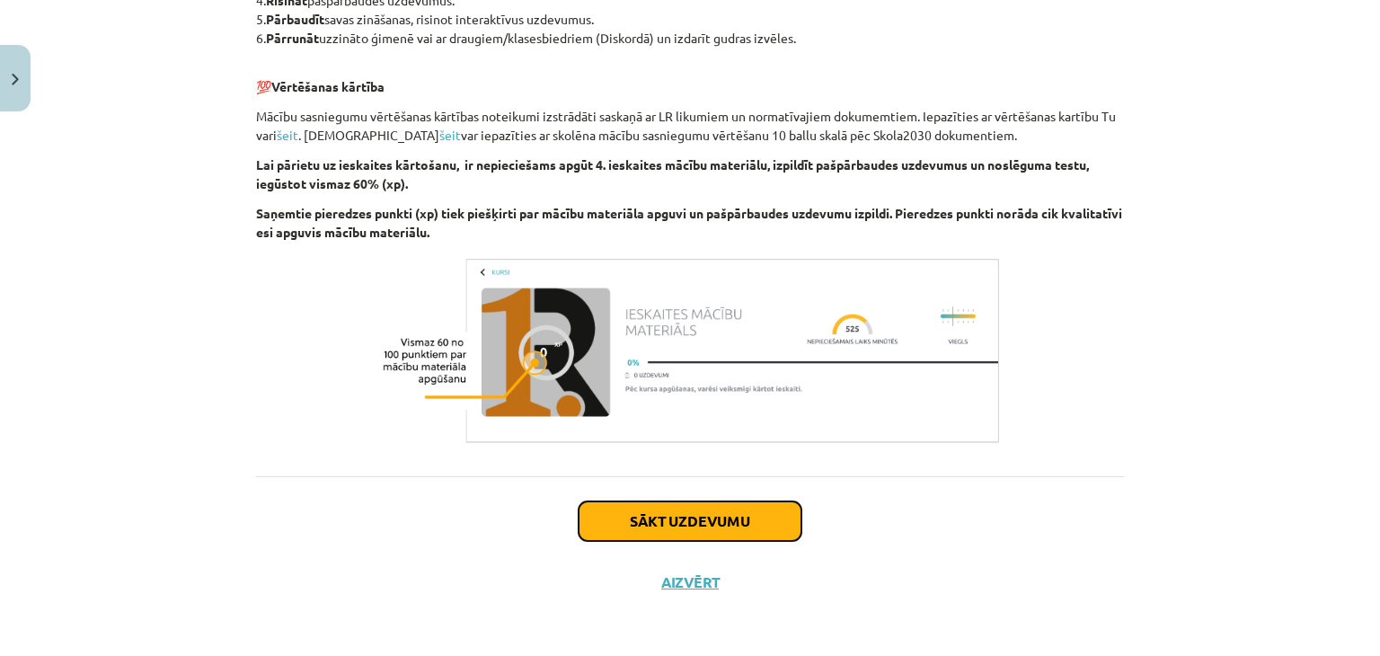
click at [725, 513] on button "Sākt uzdevumu" at bounding box center [690, 521] width 223 height 40
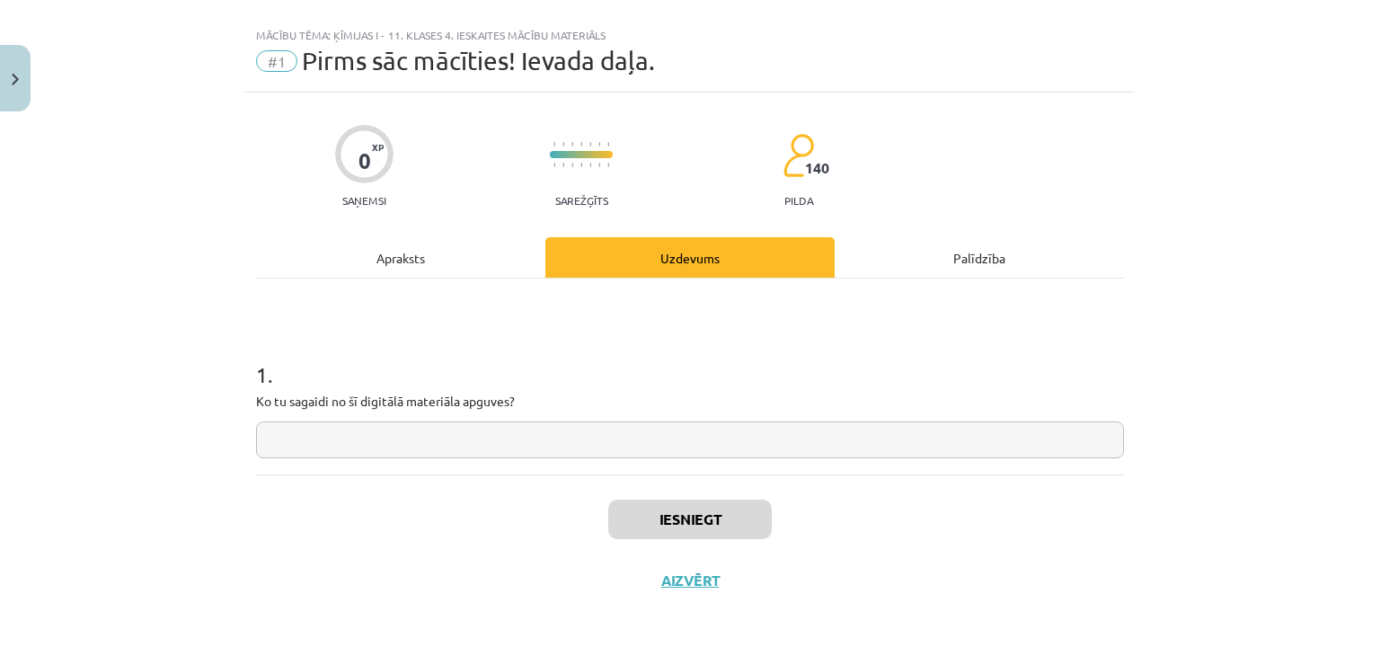
scroll to position [26, 0]
click at [628, 436] on input "text" at bounding box center [690, 440] width 868 height 37
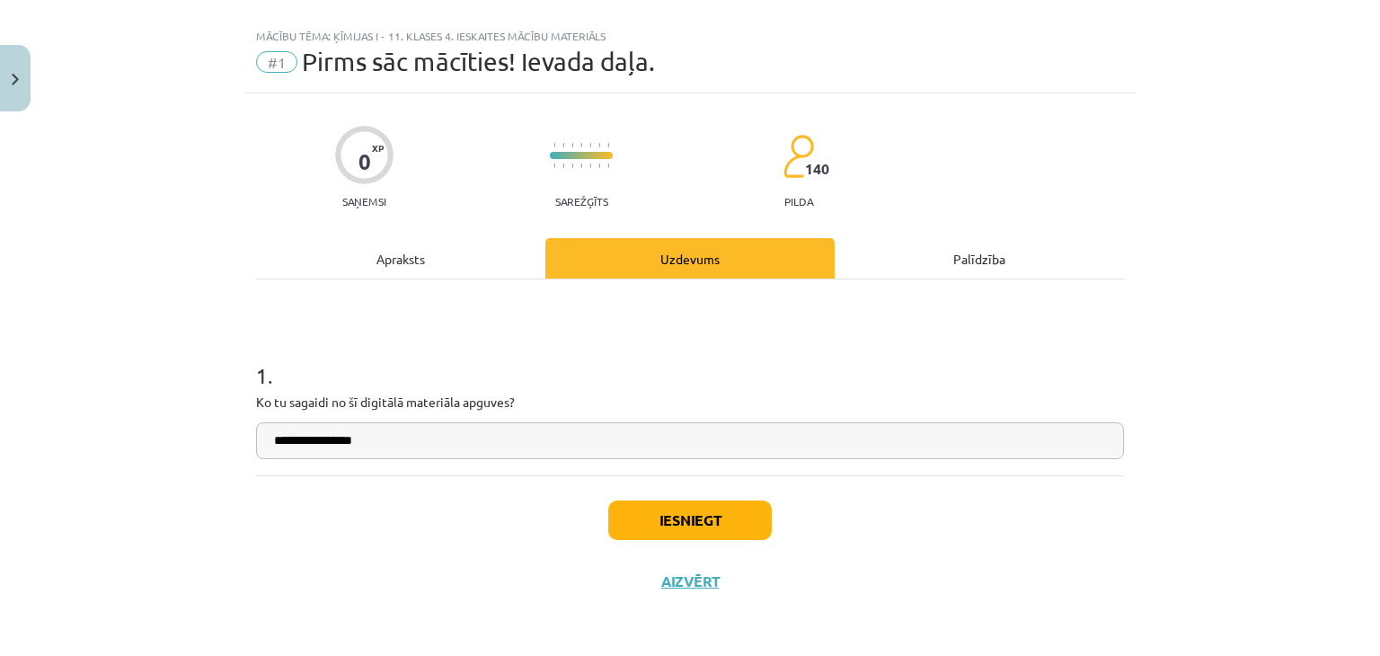
type input "**********"
click at [645, 506] on button "Iesniegt" at bounding box center [690, 521] width 164 height 40
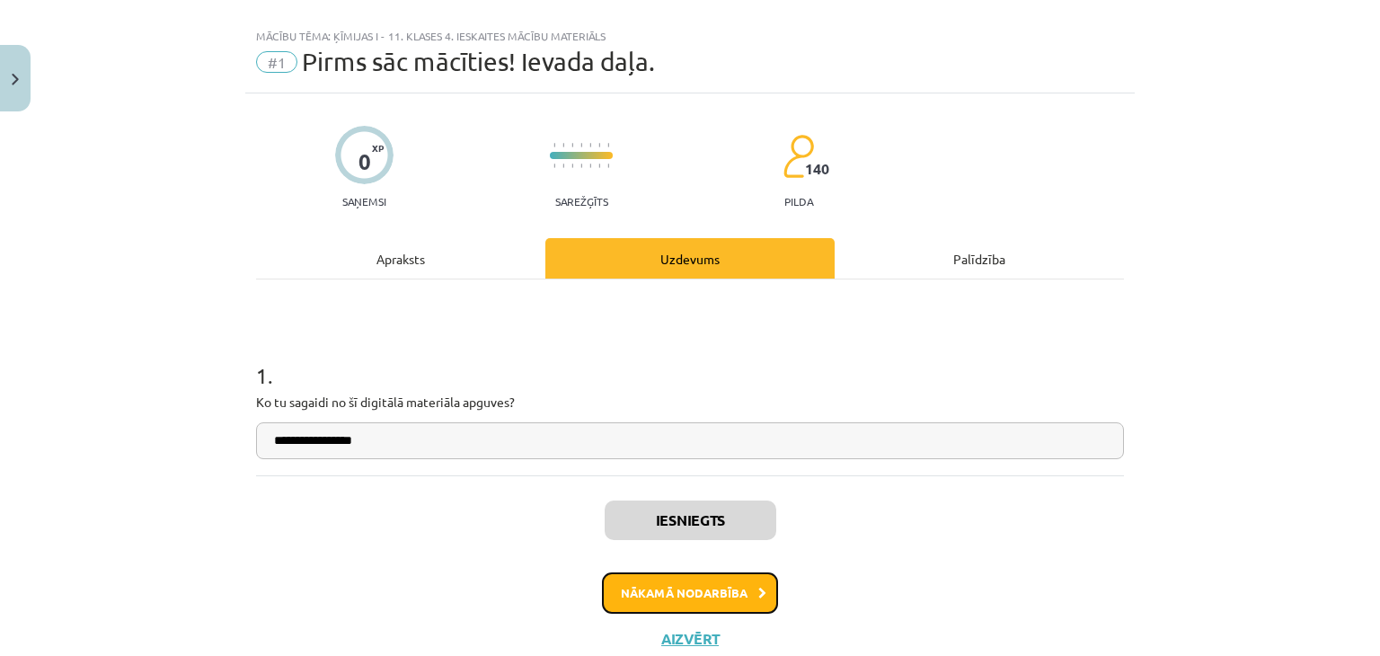
click at [656, 607] on button "Nākamā nodarbība" at bounding box center [690, 592] width 176 height 41
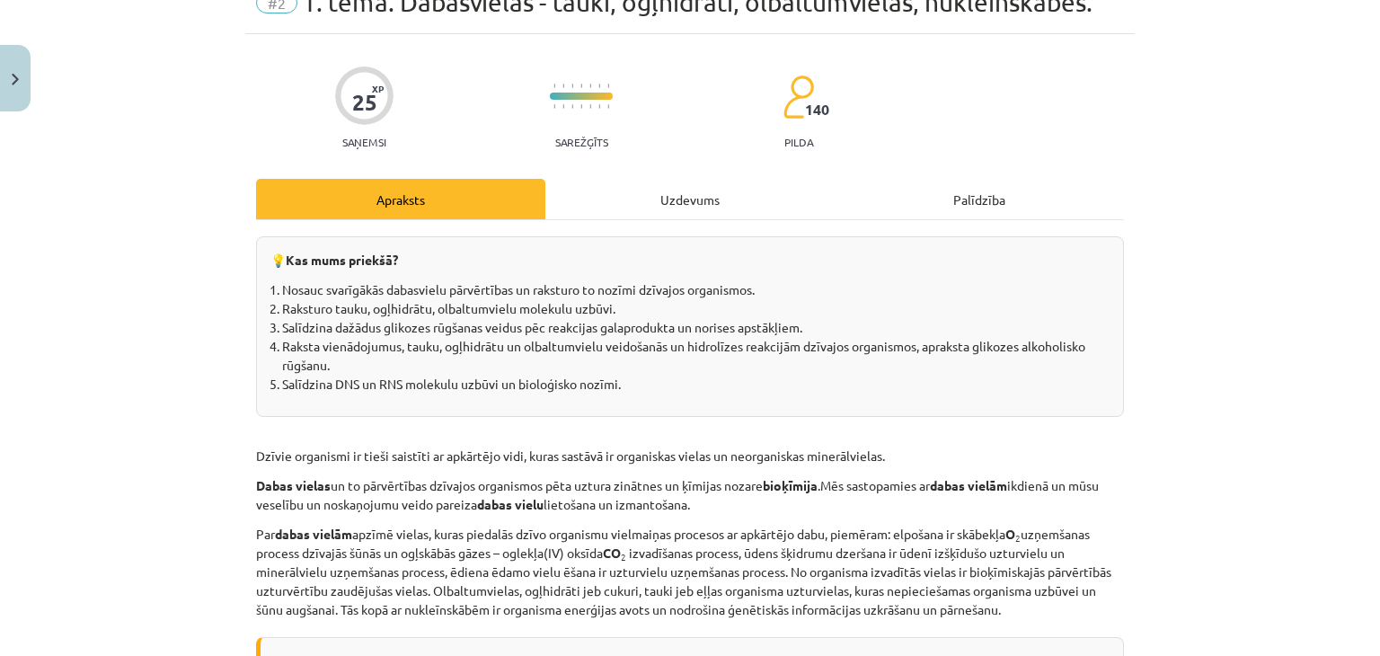
scroll to position [66, 0]
